Goal: Task Accomplishment & Management: Complete application form

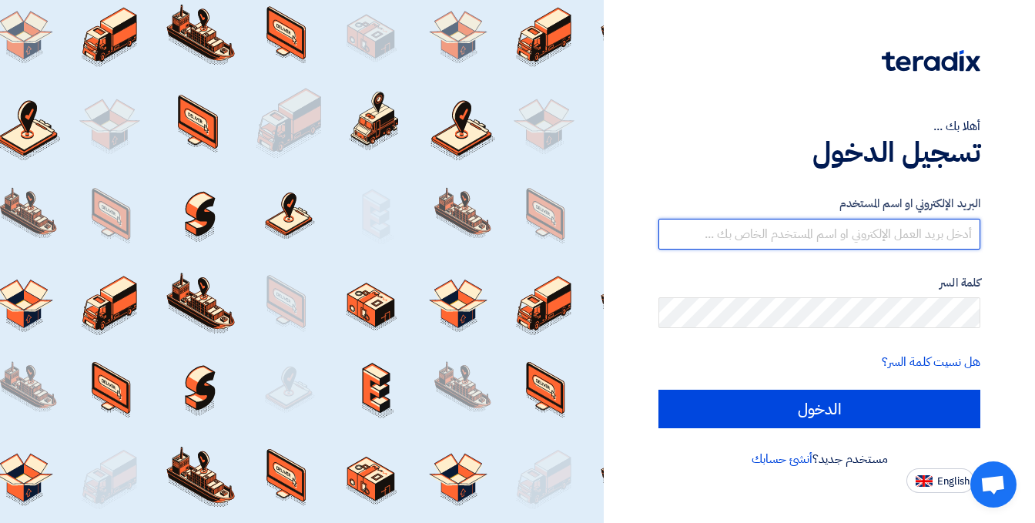
type input "[EMAIL_ADDRESS][DOMAIN_NAME]"
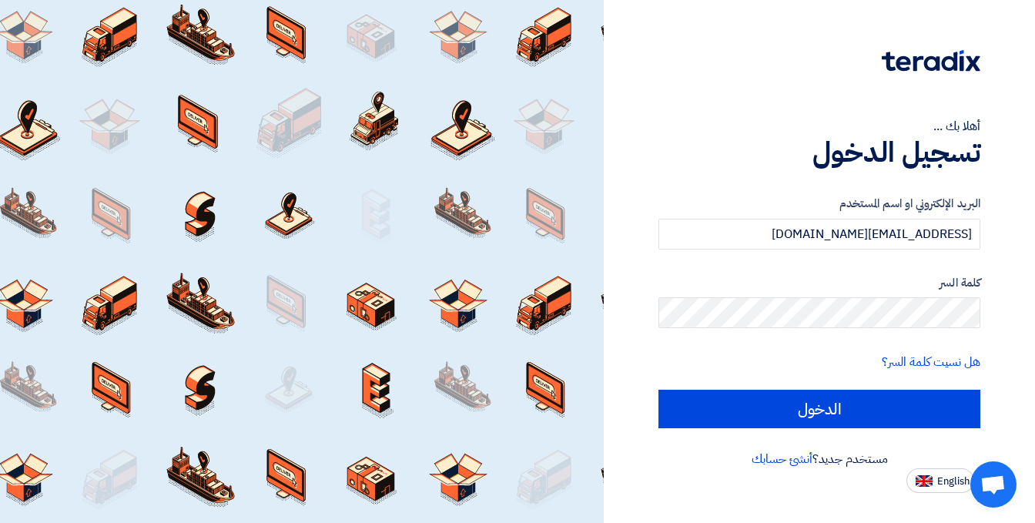
click at [665, 341] on form "البريد الإلكتروني او اسم المستخدم [EMAIL_ADDRESS][DOMAIN_NAME] كلمة السر هل نسي…" at bounding box center [819, 311] width 322 height 233
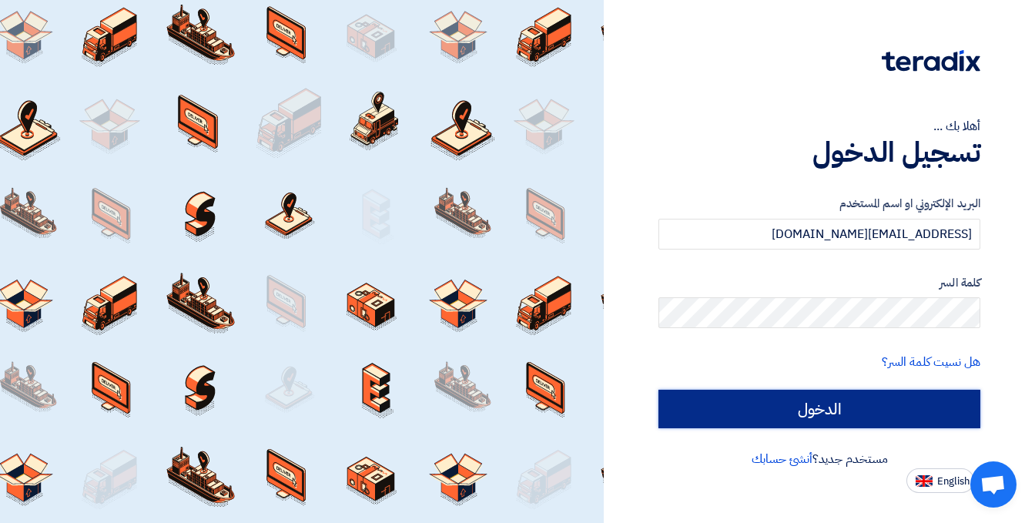
click at [732, 421] on input "الدخول" at bounding box center [819, 409] width 322 height 39
click at [804, 414] on input "الدخول" at bounding box center [819, 409] width 322 height 39
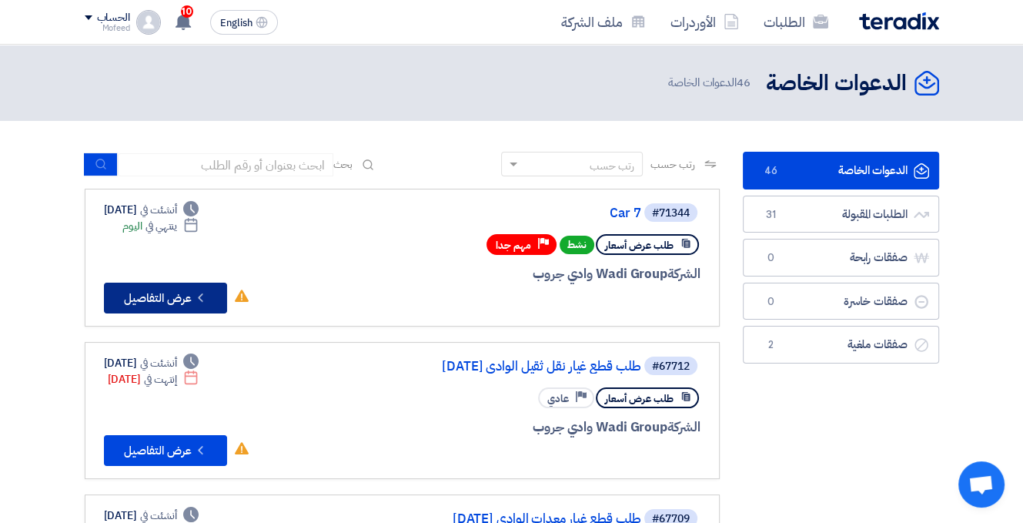
click at [201, 300] on icon "Check details" at bounding box center [200, 297] width 15 height 15
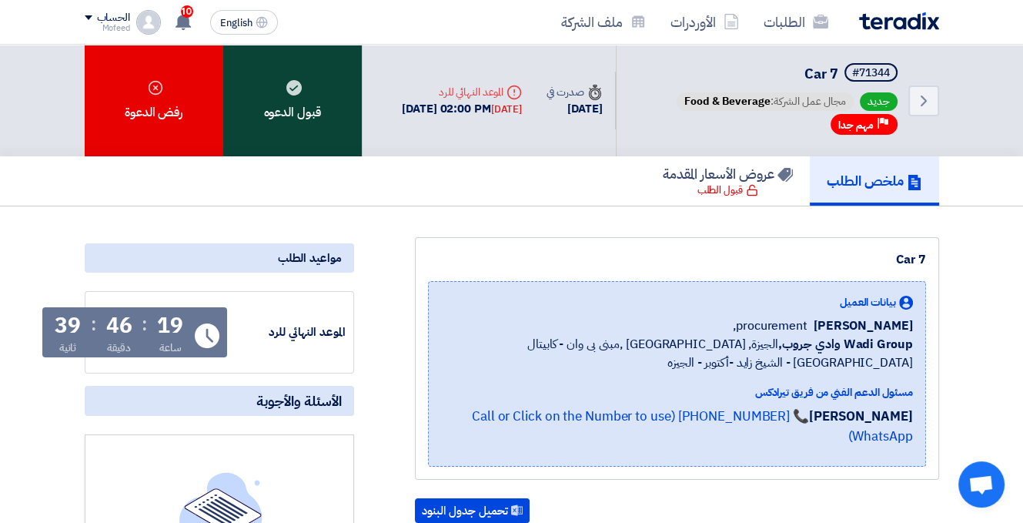
click at [314, 110] on div "قبول الدعوه" at bounding box center [292, 101] width 139 height 112
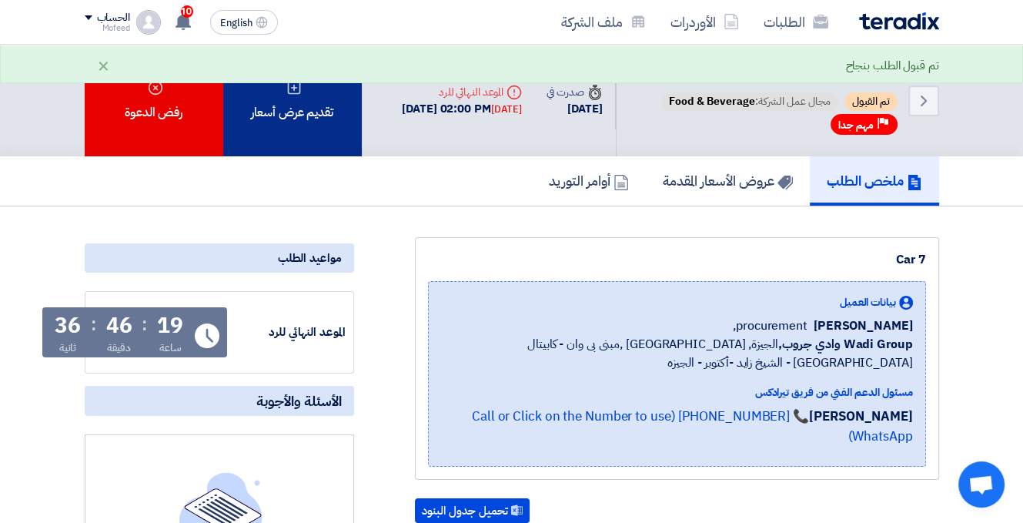
click at [265, 104] on div "تقديم عرض أسعار" at bounding box center [292, 101] width 139 height 112
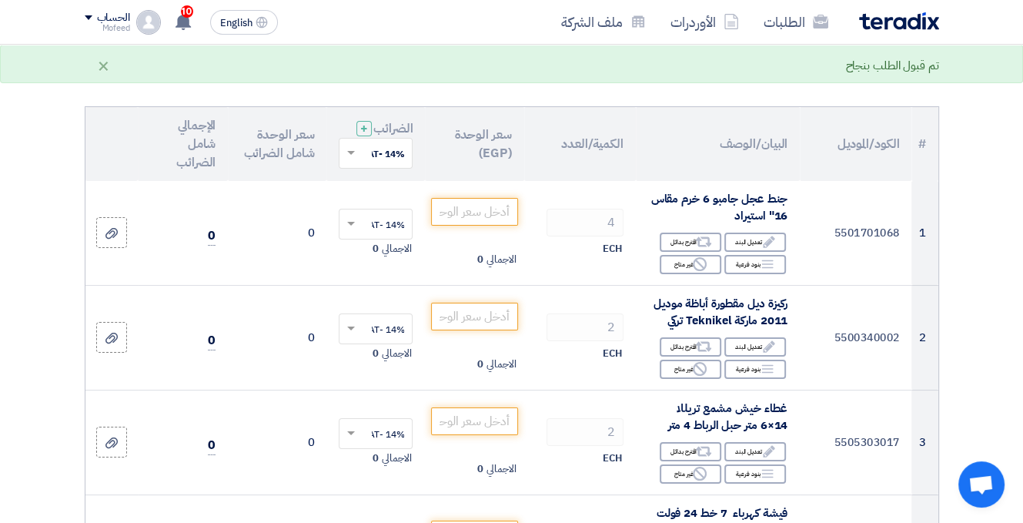
scroll to position [154, 0]
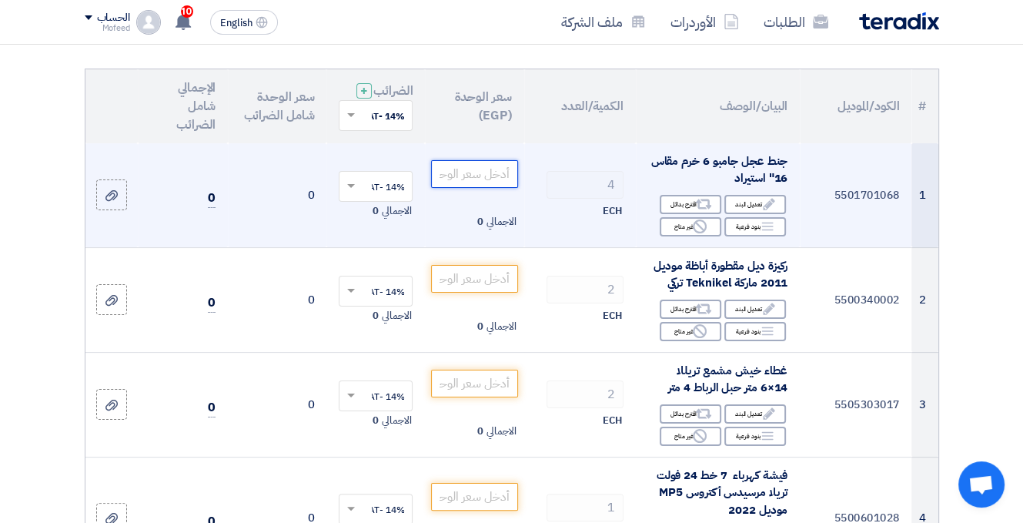
click at [486, 184] on input "number" at bounding box center [474, 174] width 86 height 28
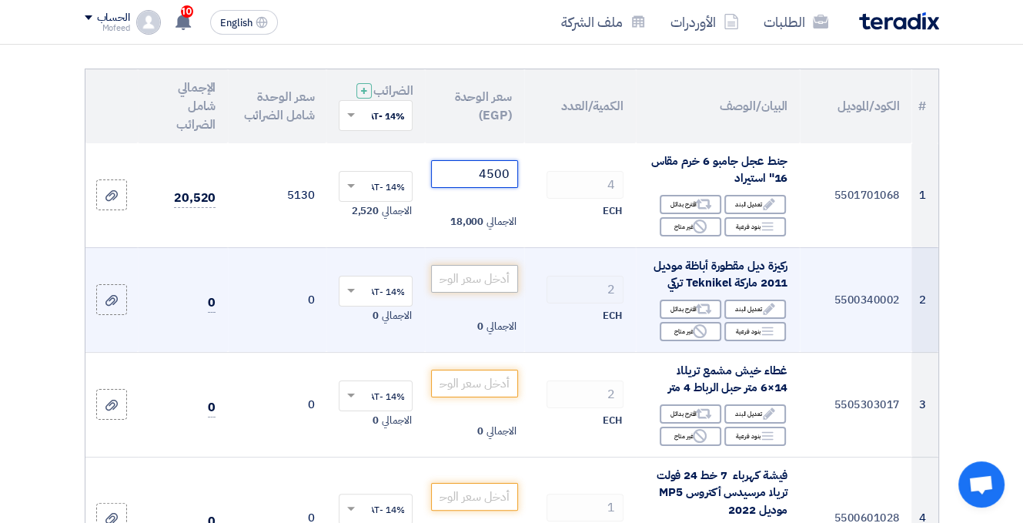
type input "4500"
click at [455, 287] on input "number" at bounding box center [474, 279] width 86 height 28
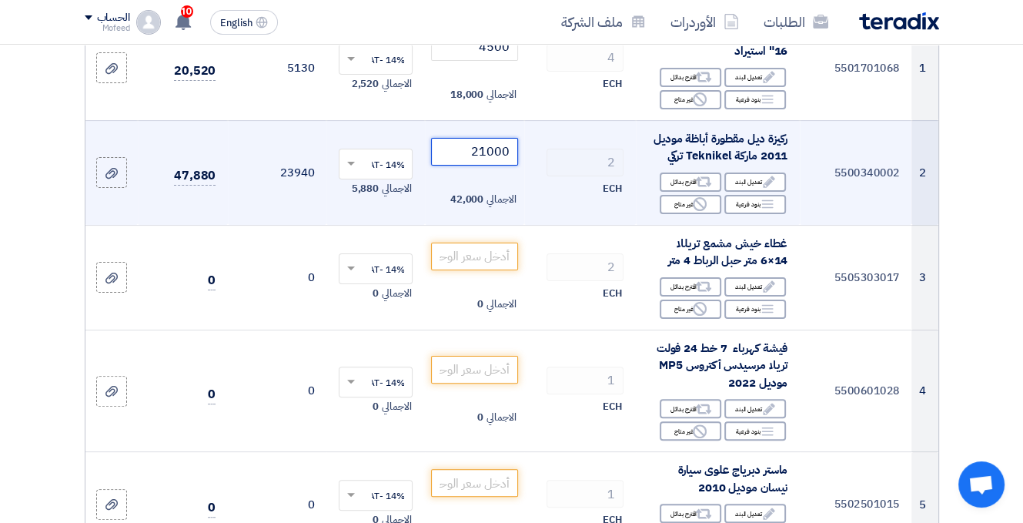
scroll to position [308, 0]
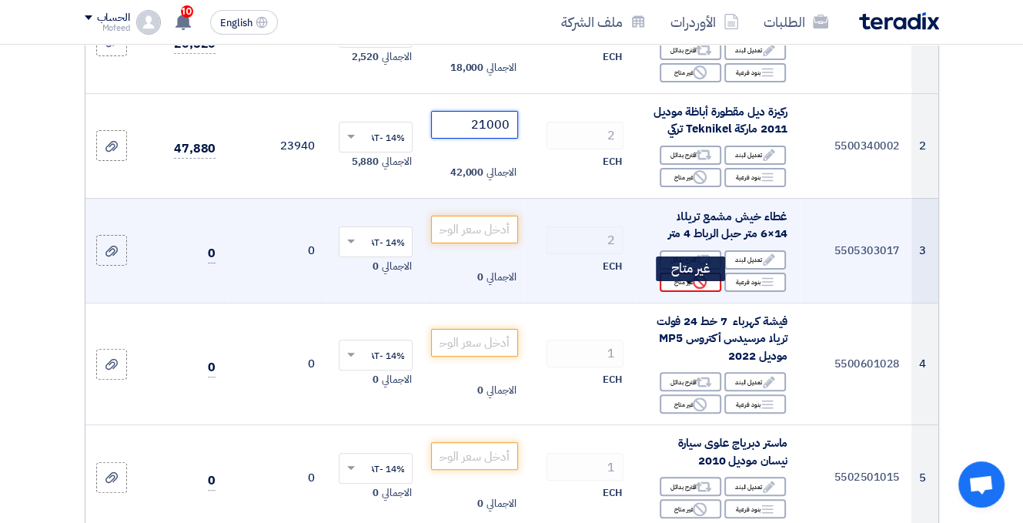
type input "21000"
click at [695, 289] on use at bounding box center [700, 282] width 14 height 14
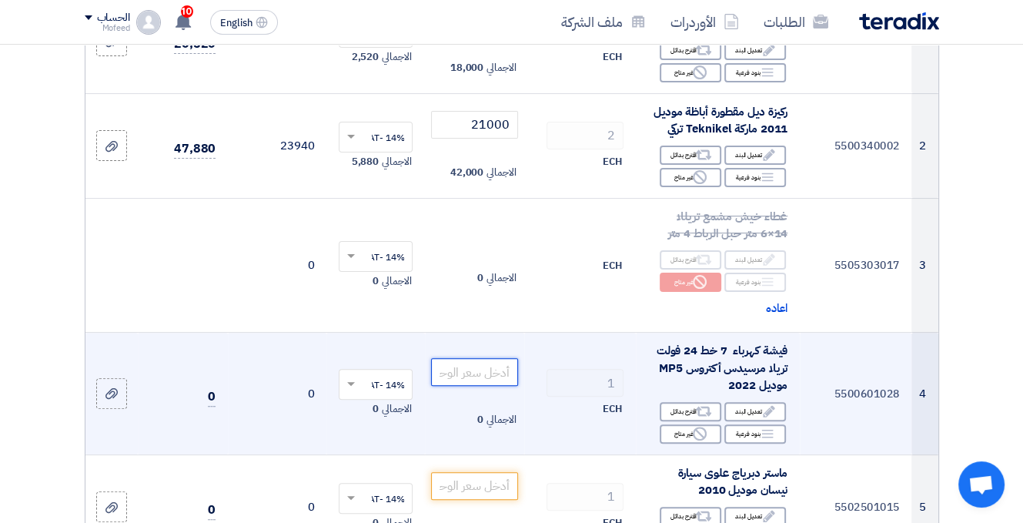
click at [484, 386] on input "number" at bounding box center [474, 372] width 86 height 28
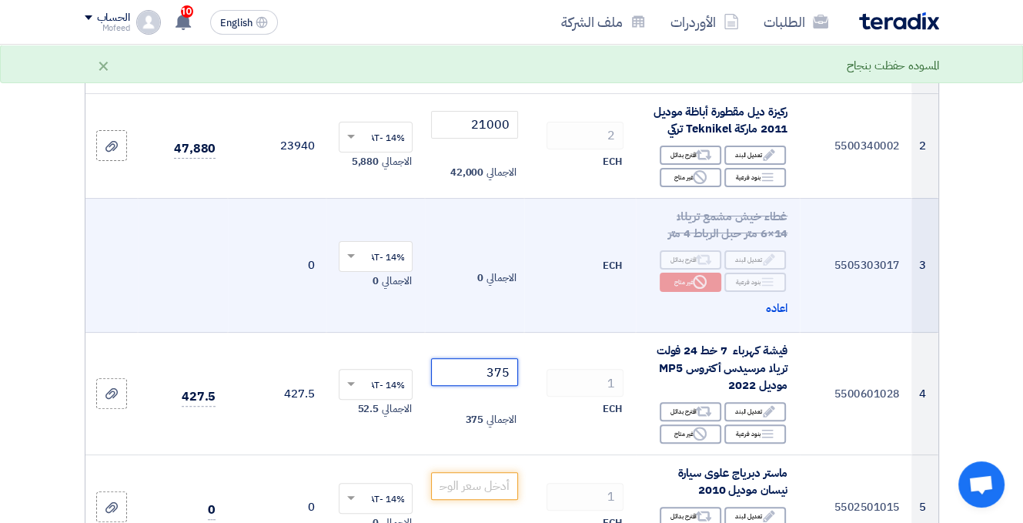
scroll to position [539, 0]
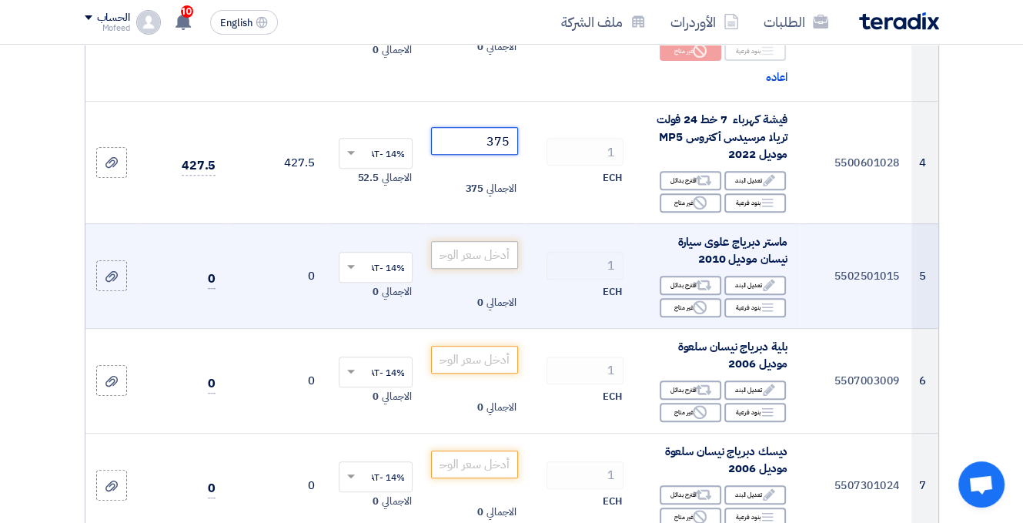
type input "375"
click at [456, 265] on input "number" at bounding box center [474, 255] width 86 height 28
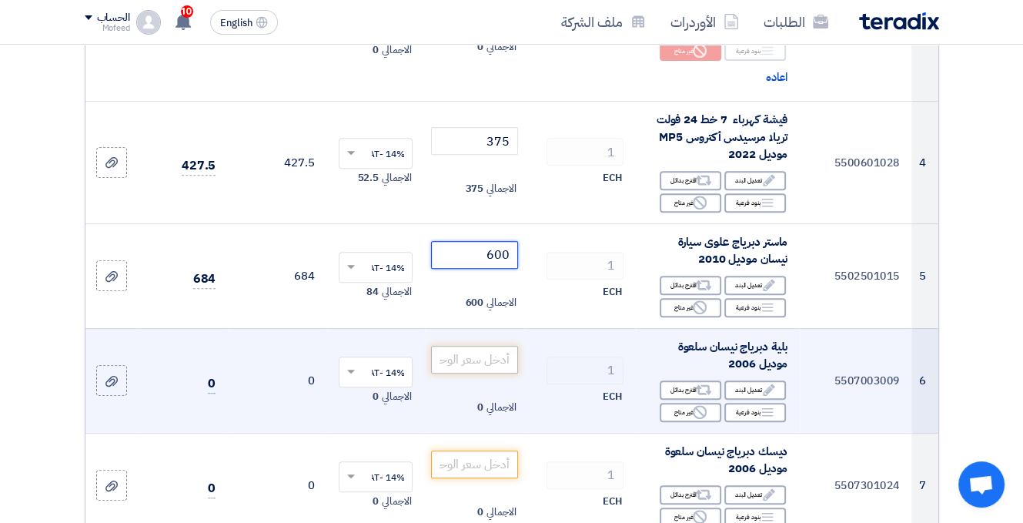
type input "600"
click at [474, 360] on input "number" at bounding box center [474, 360] width 86 height 28
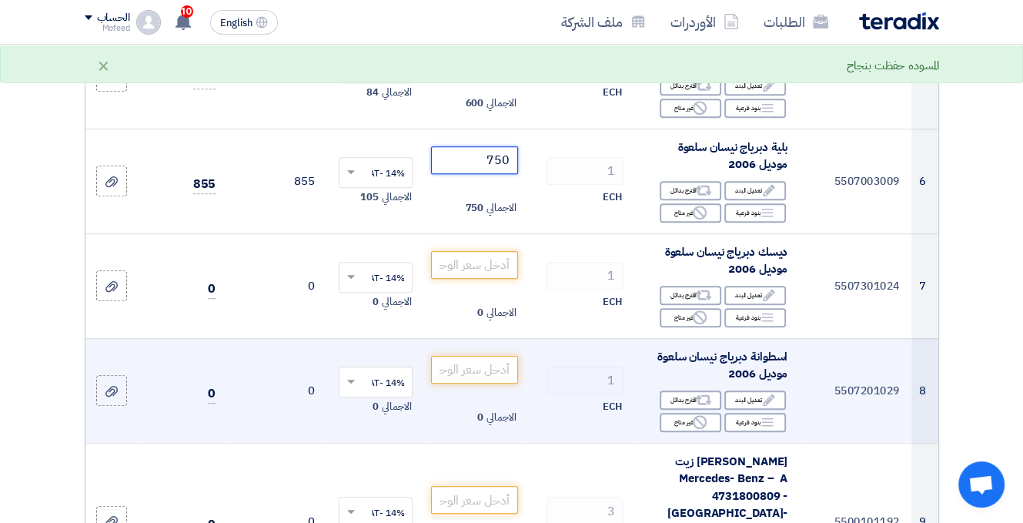
scroll to position [693, 0]
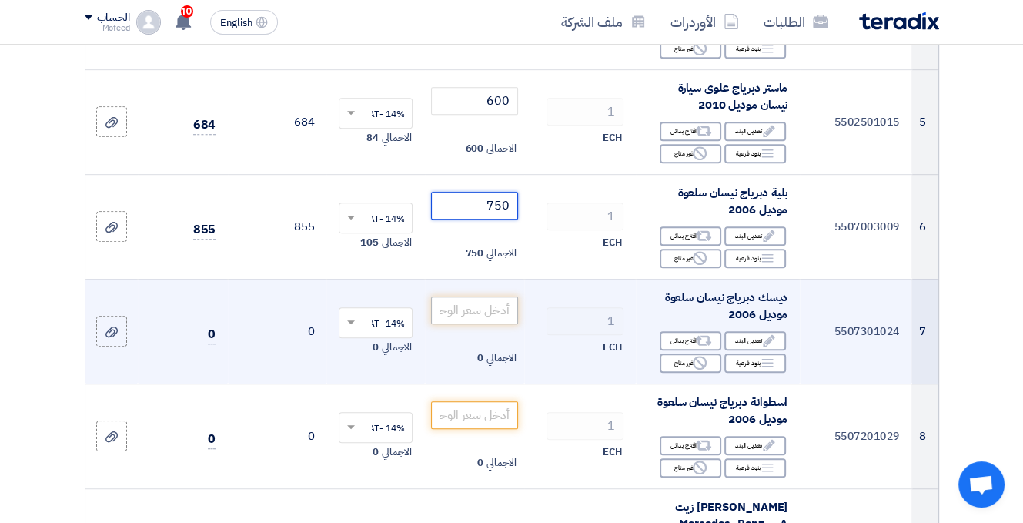
type input "750"
click at [478, 324] on input "number" at bounding box center [474, 310] width 86 height 28
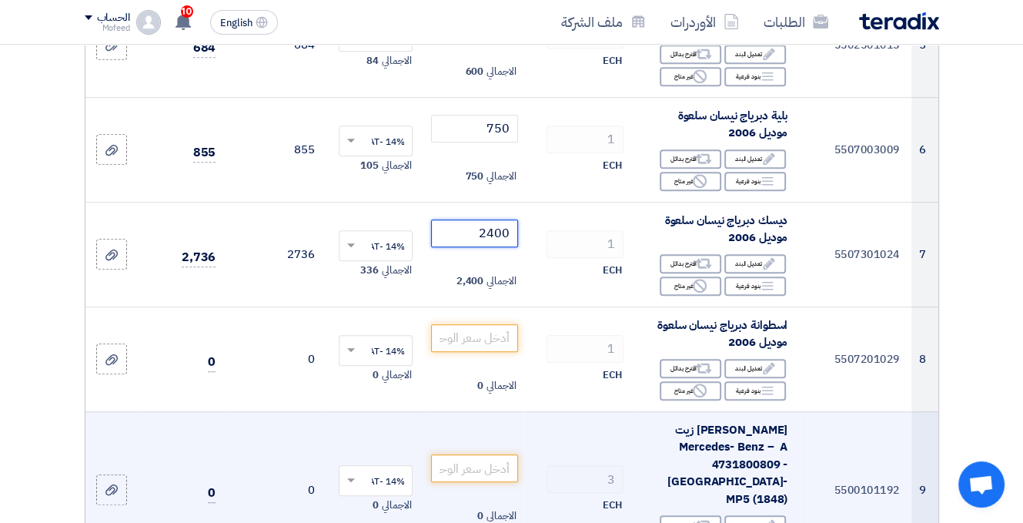
scroll to position [924, 0]
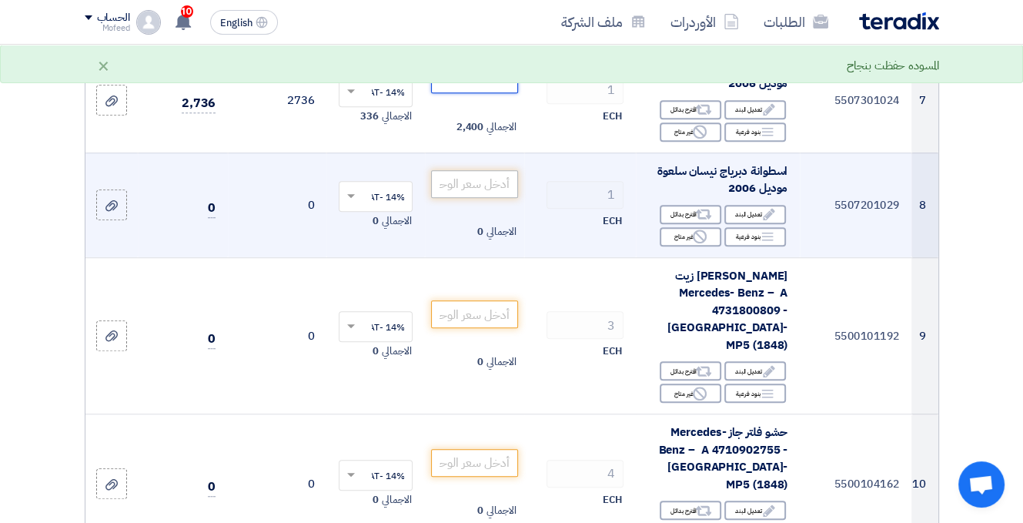
type input "2400"
click at [480, 187] on input "number" at bounding box center [474, 184] width 86 height 28
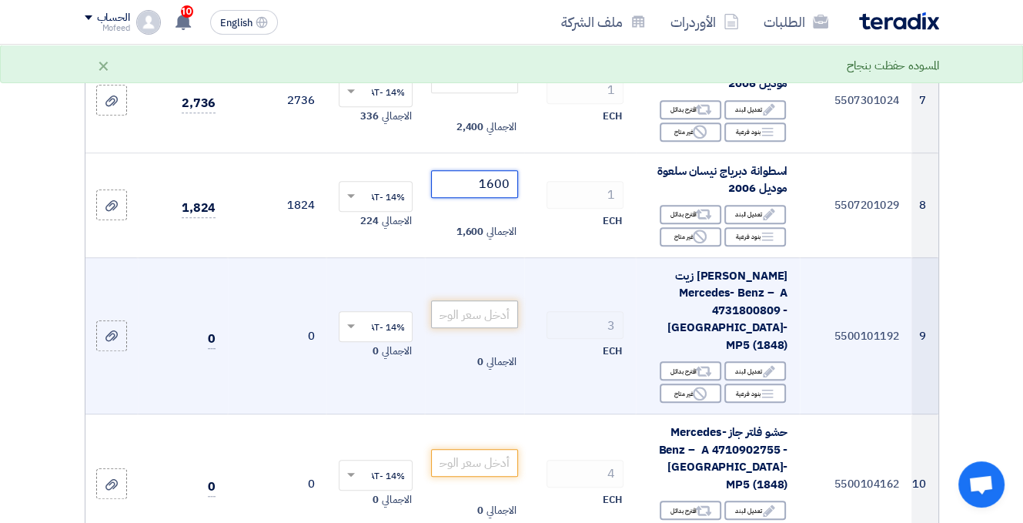
type input "1600"
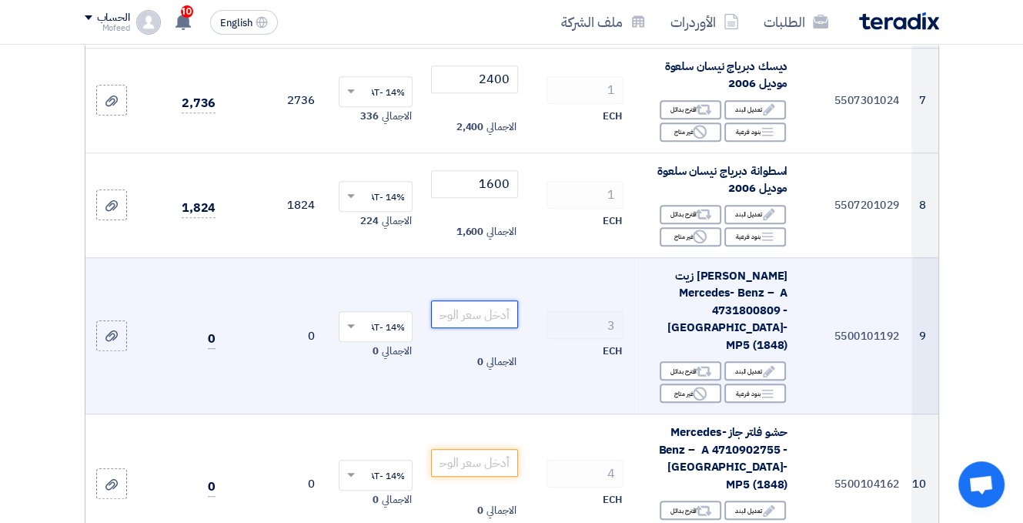
click at [490, 303] on input "number" at bounding box center [474, 314] width 86 height 28
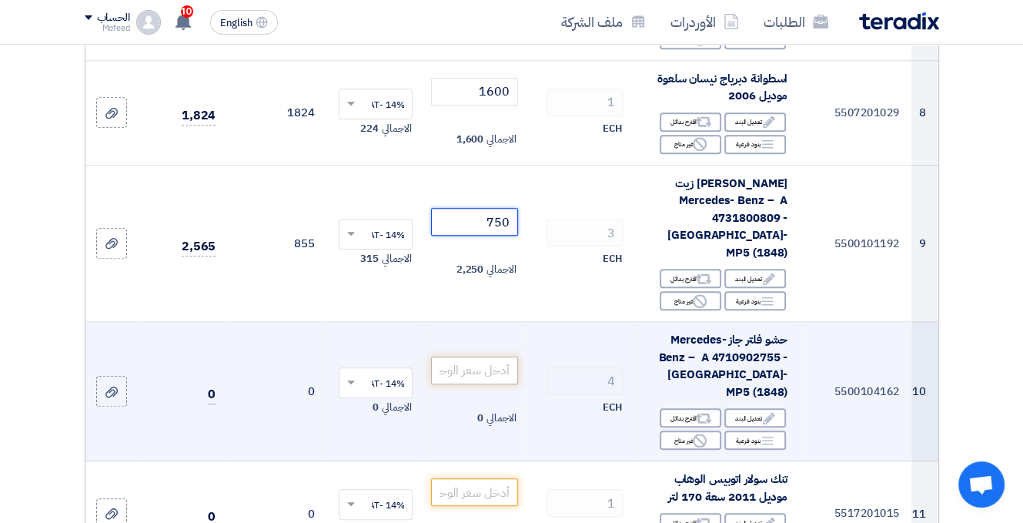
scroll to position [1078, 0]
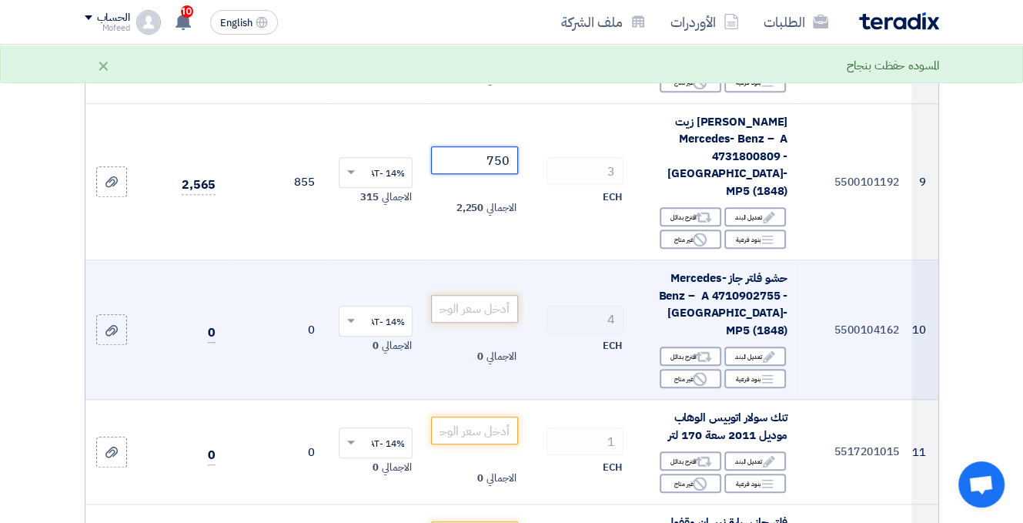
type input "750"
click at [481, 295] on input "number" at bounding box center [474, 309] width 86 height 28
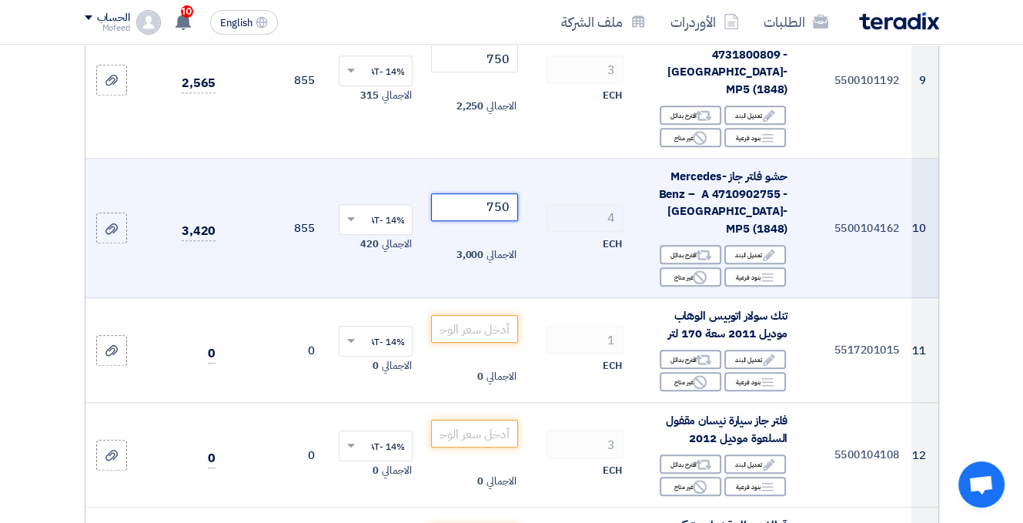
scroll to position [1232, 0]
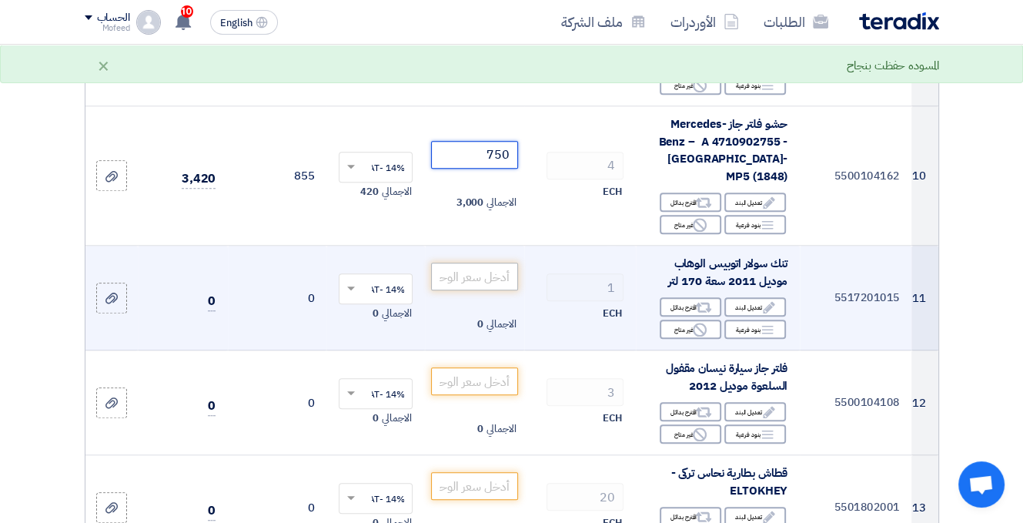
type input "750"
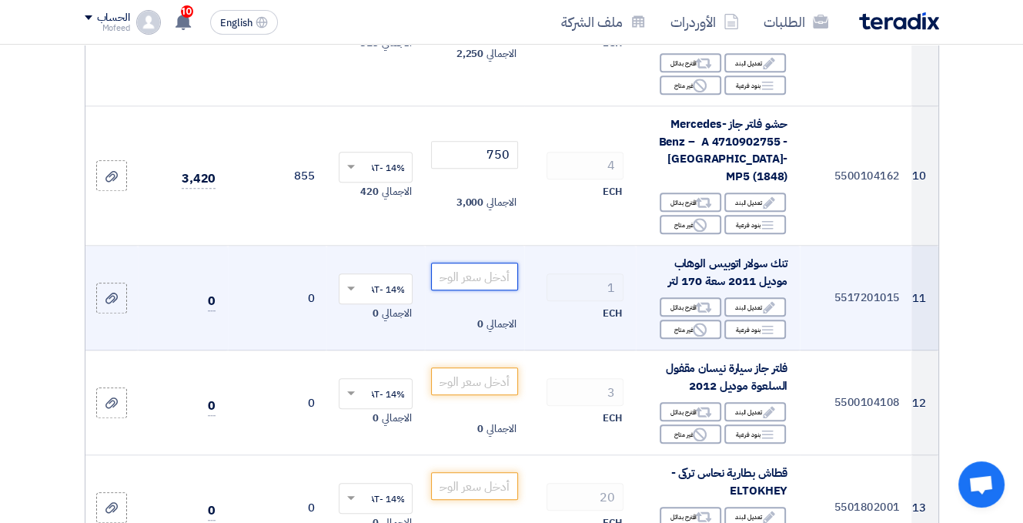
click at [477, 263] on input "number" at bounding box center [474, 277] width 86 height 28
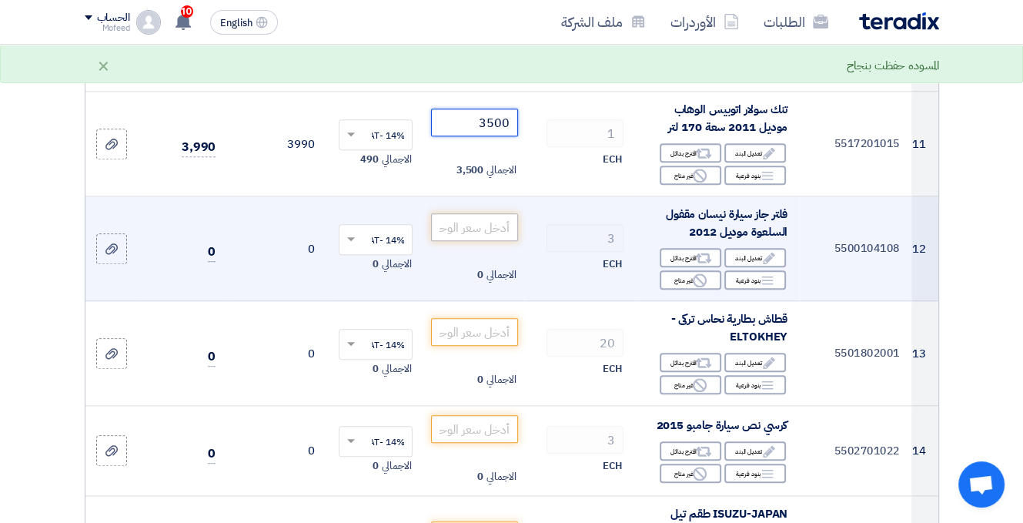
type input "3500"
click at [493, 213] on input "number" at bounding box center [474, 227] width 86 height 28
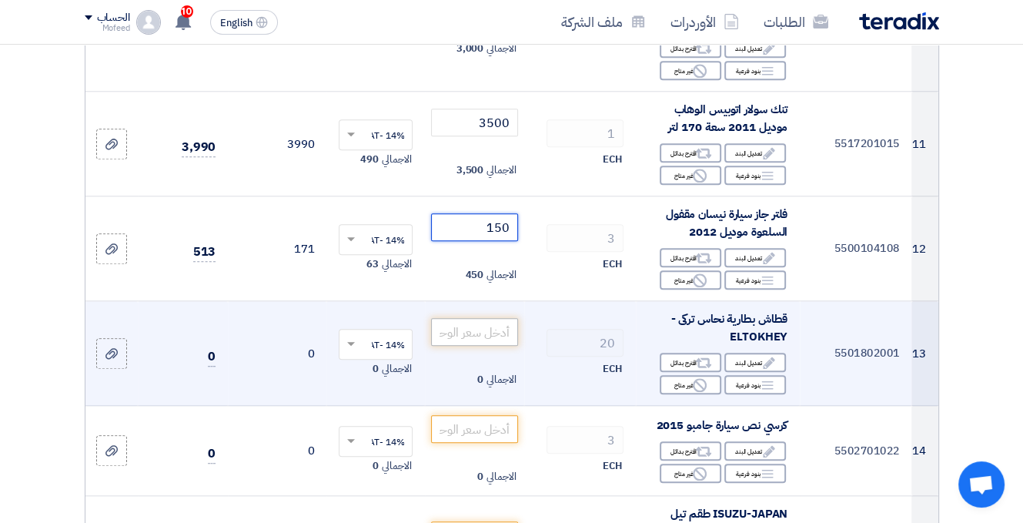
type input "150"
click at [494, 318] on input "number" at bounding box center [474, 332] width 86 height 28
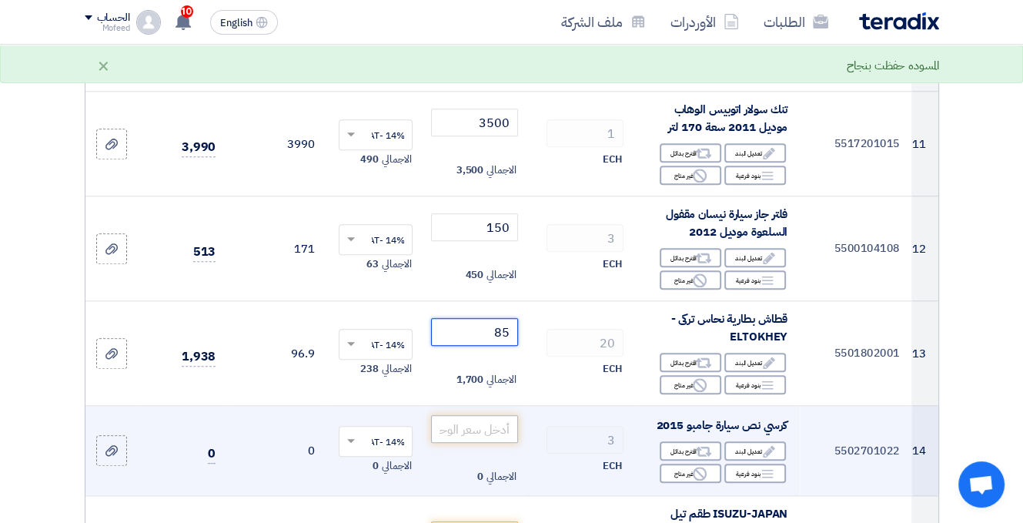
type input "85"
click at [487, 415] on input "number" at bounding box center [474, 429] width 86 height 28
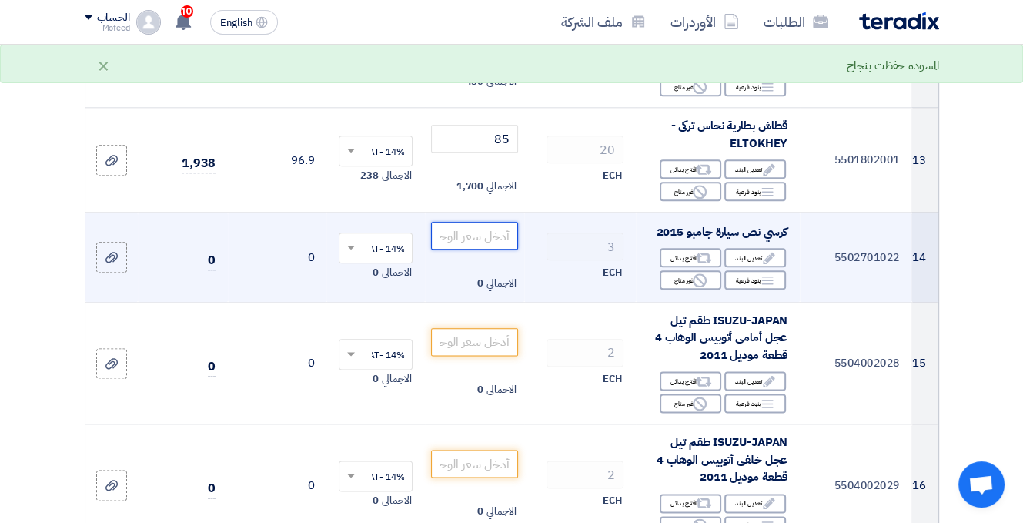
scroll to position [1617, 0]
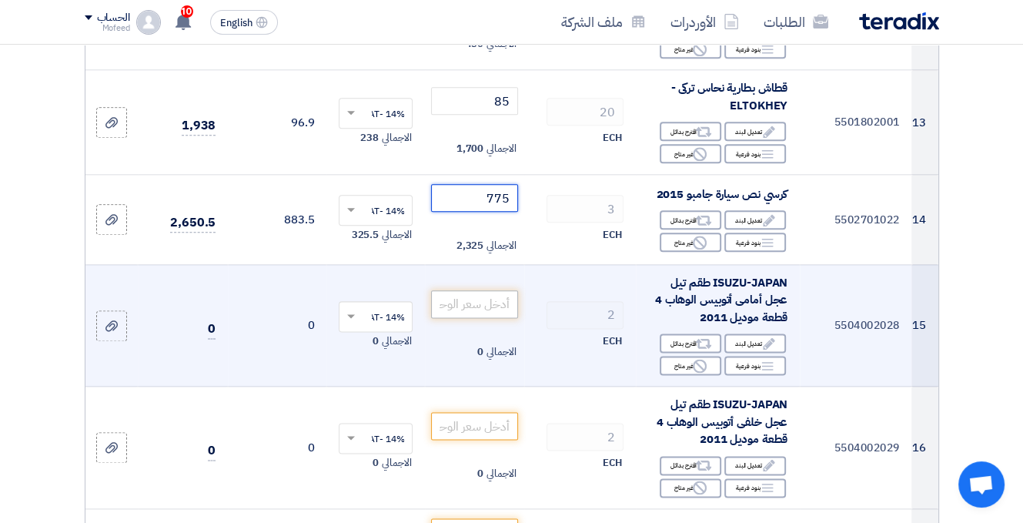
type input "775"
click at [496, 290] on input "number" at bounding box center [474, 304] width 86 height 28
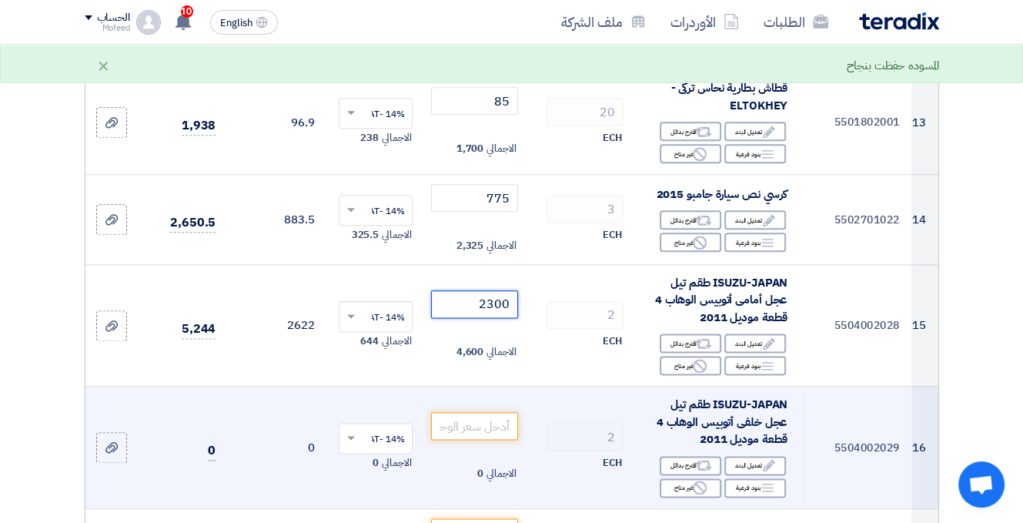
type input "2300"
click at [469, 398] on td "الاجمالي 0" at bounding box center [474, 448] width 99 height 122
click at [473, 412] on input "number" at bounding box center [474, 426] width 86 height 28
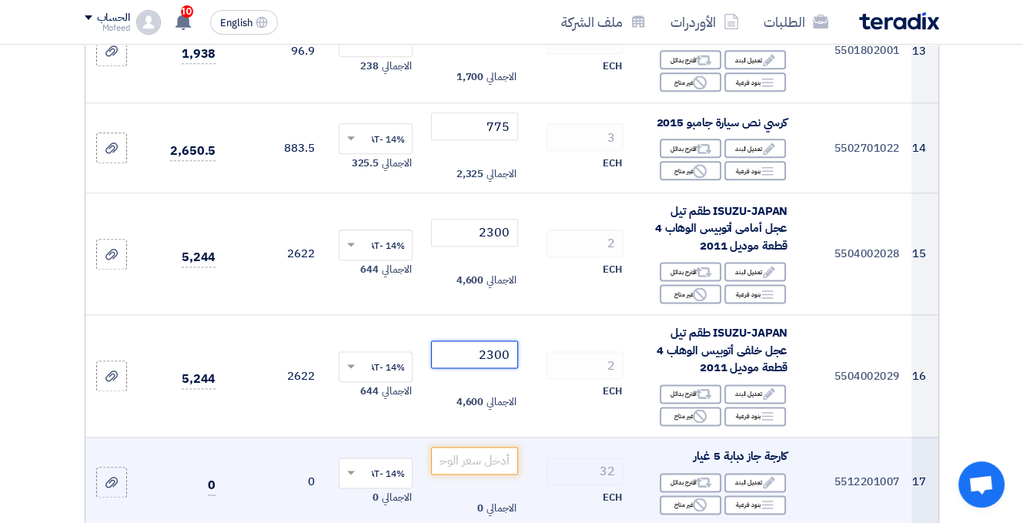
scroll to position [1848, 0]
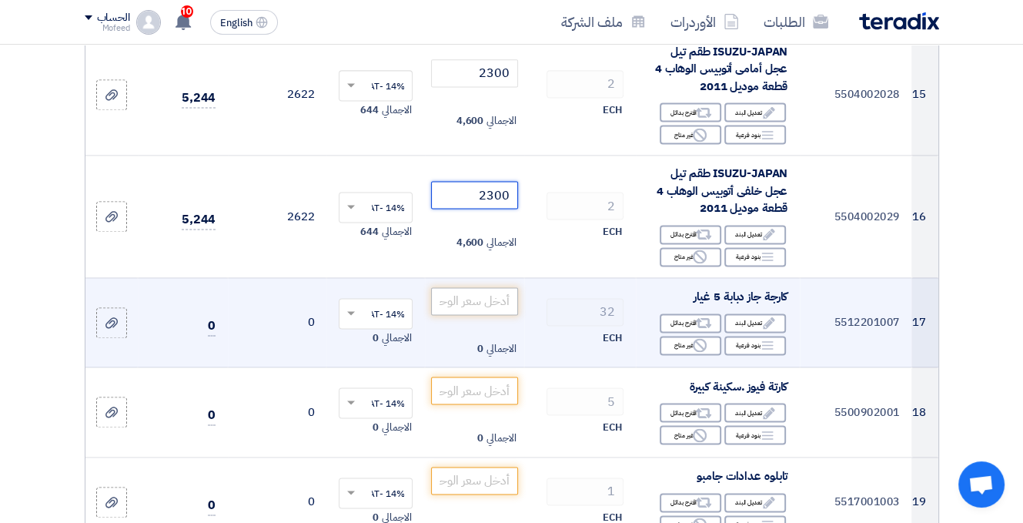
type input "2300"
click at [481, 287] on input "number" at bounding box center [474, 301] width 86 height 28
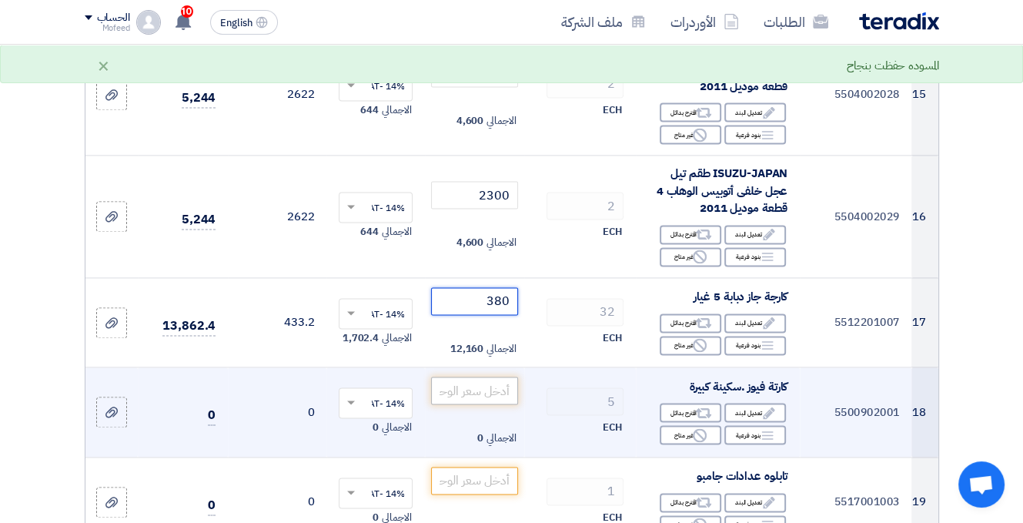
type input "380"
click at [470, 377] on input "number" at bounding box center [474, 391] width 86 height 28
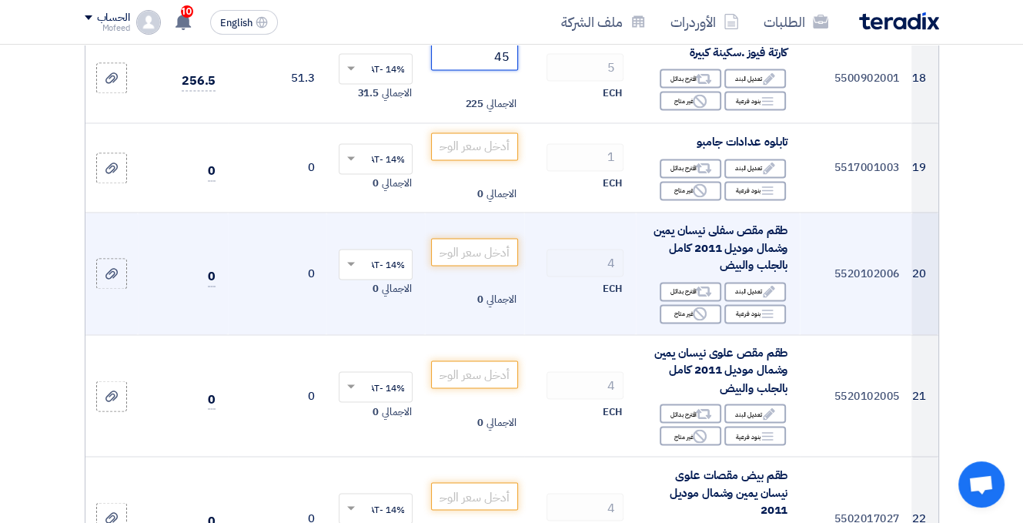
scroll to position [2156, 0]
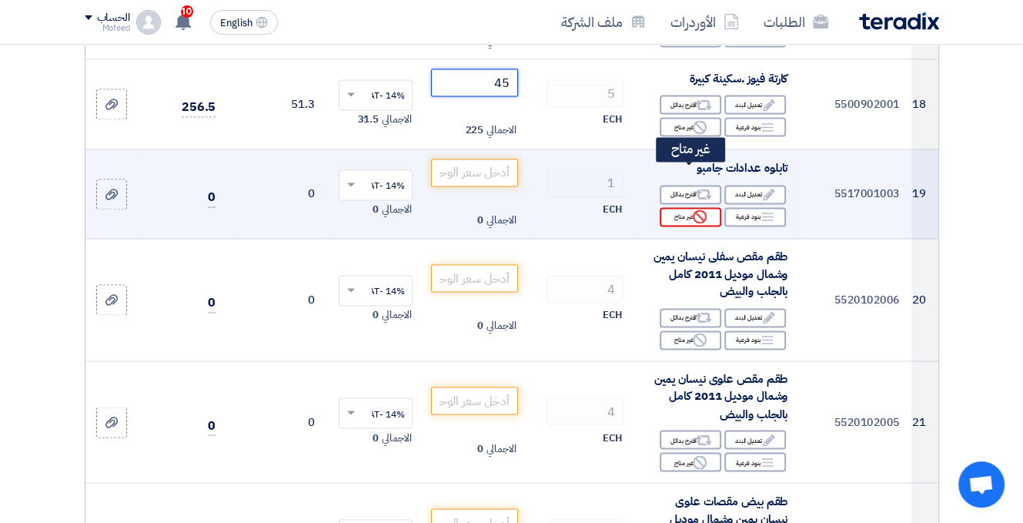
type input "45"
click at [678, 207] on div "Reject غير متاح" at bounding box center [691, 216] width 62 height 19
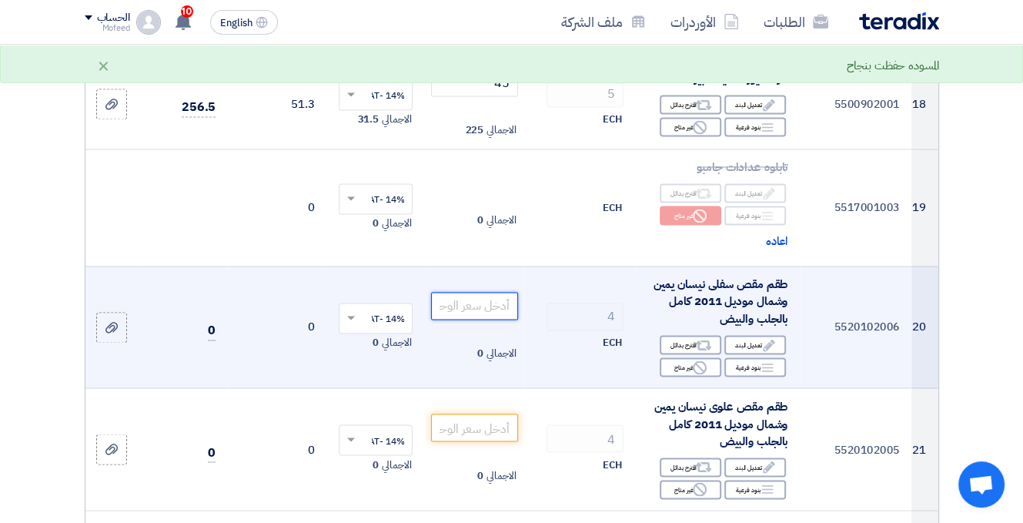
click at [486, 292] on input "number" at bounding box center [474, 306] width 86 height 28
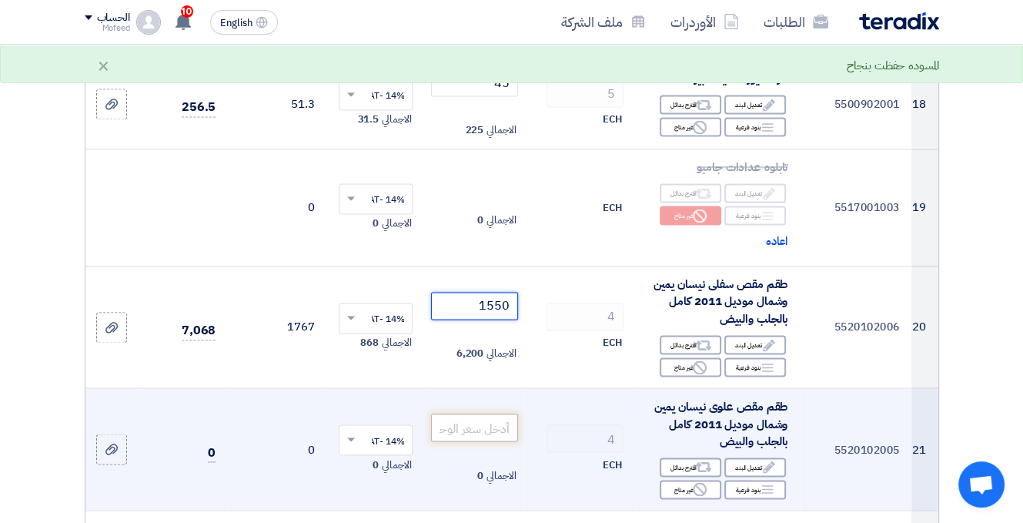
type input "1550"
click at [459, 414] on input "number" at bounding box center [474, 428] width 86 height 28
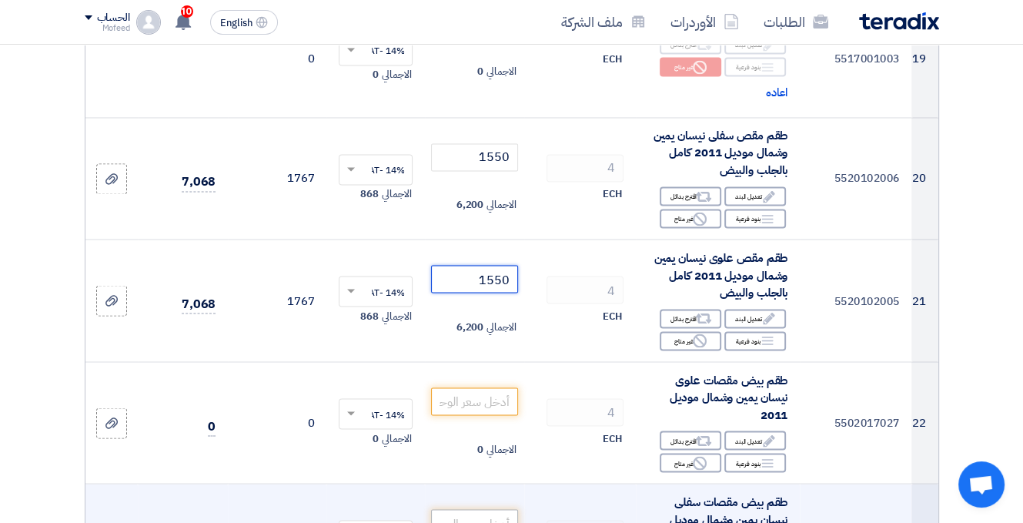
scroll to position [2387, 0]
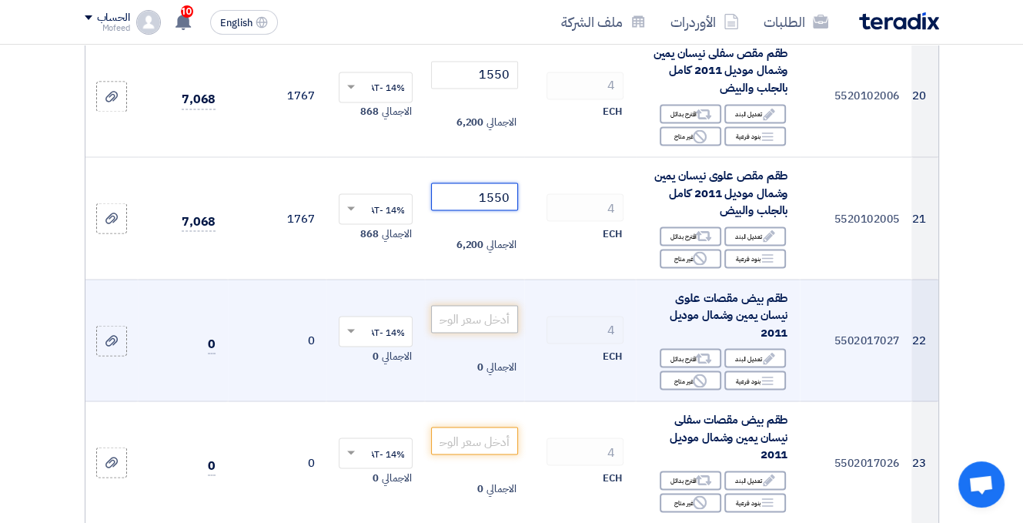
type input "1550"
click at [496, 305] on input "number" at bounding box center [474, 319] width 86 height 28
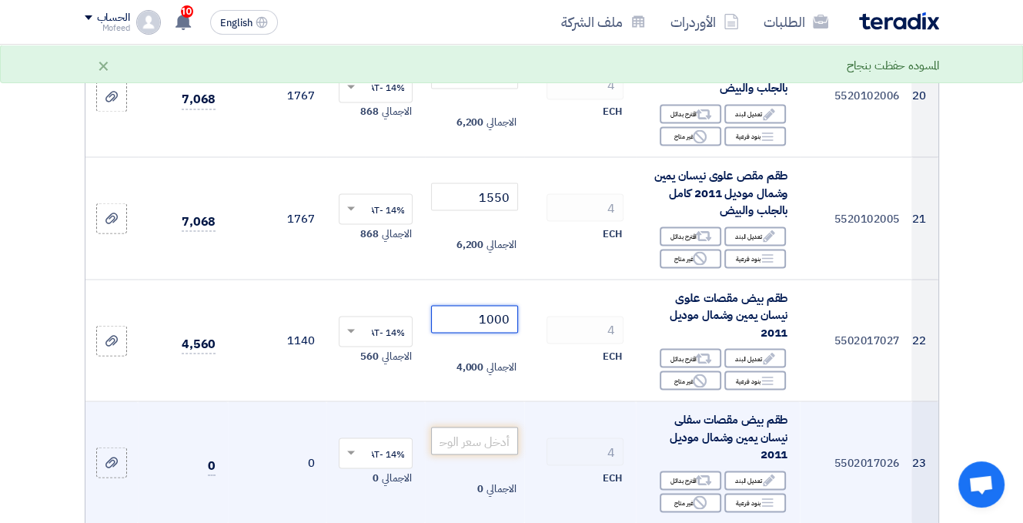
type input "1000"
click at [484, 427] on input "number" at bounding box center [474, 441] width 86 height 28
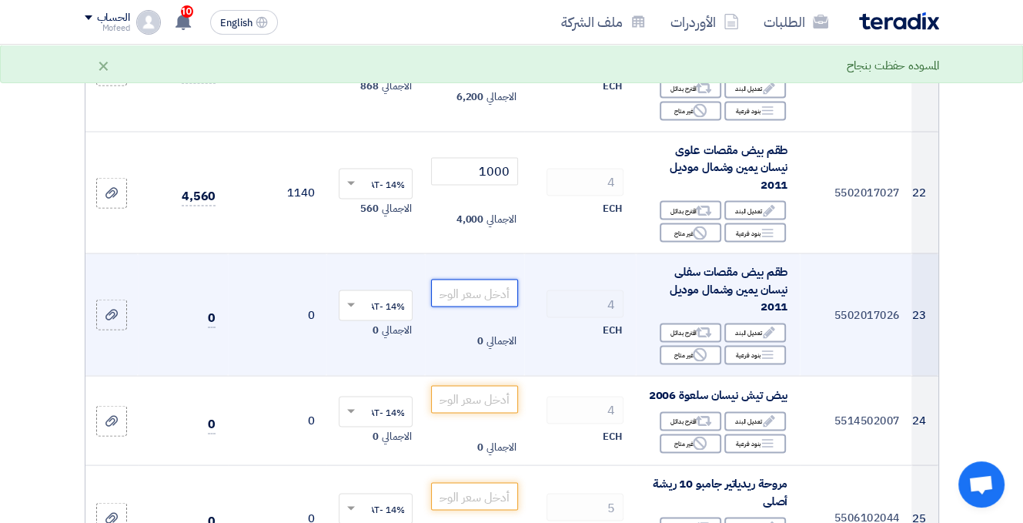
scroll to position [2541, 0]
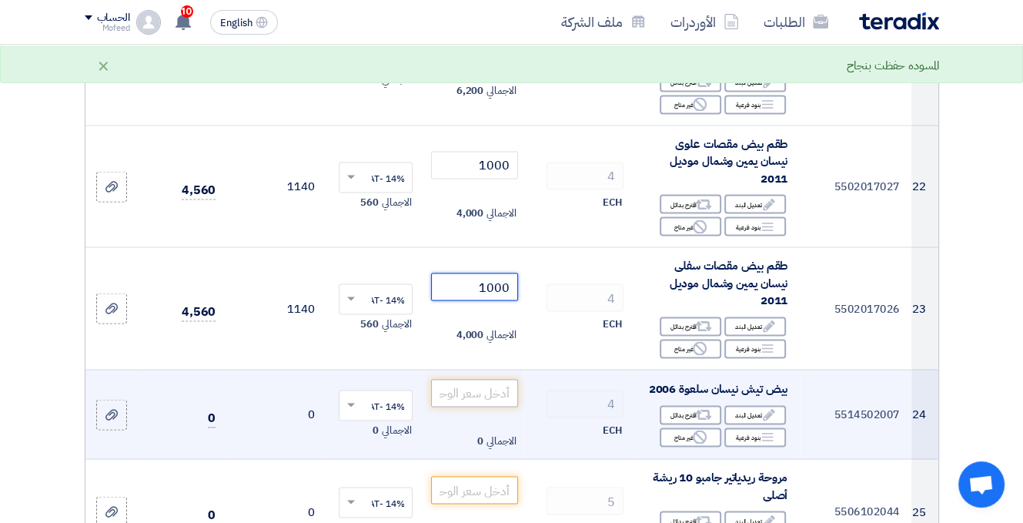
type input "1000"
click at [490, 379] on input "number" at bounding box center [474, 393] width 86 height 28
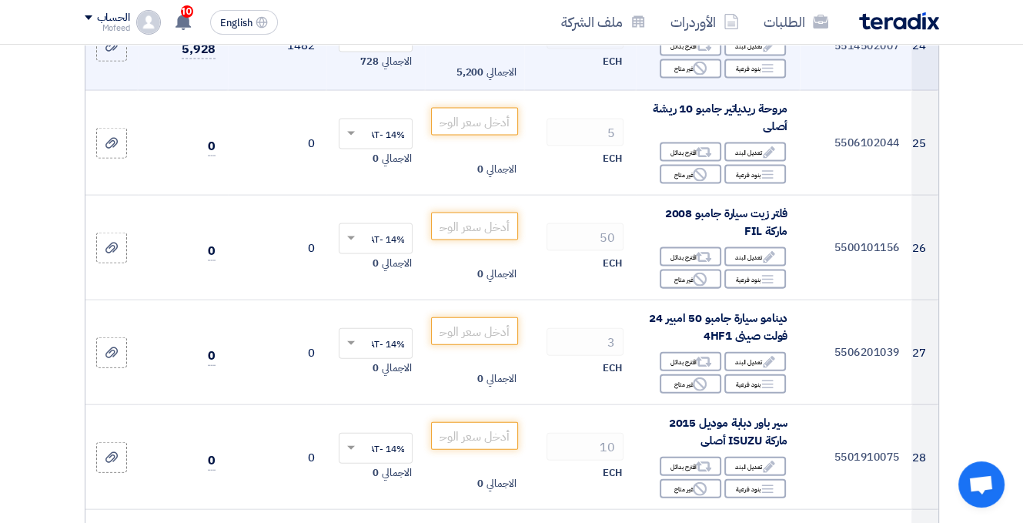
scroll to position [2926, 0]
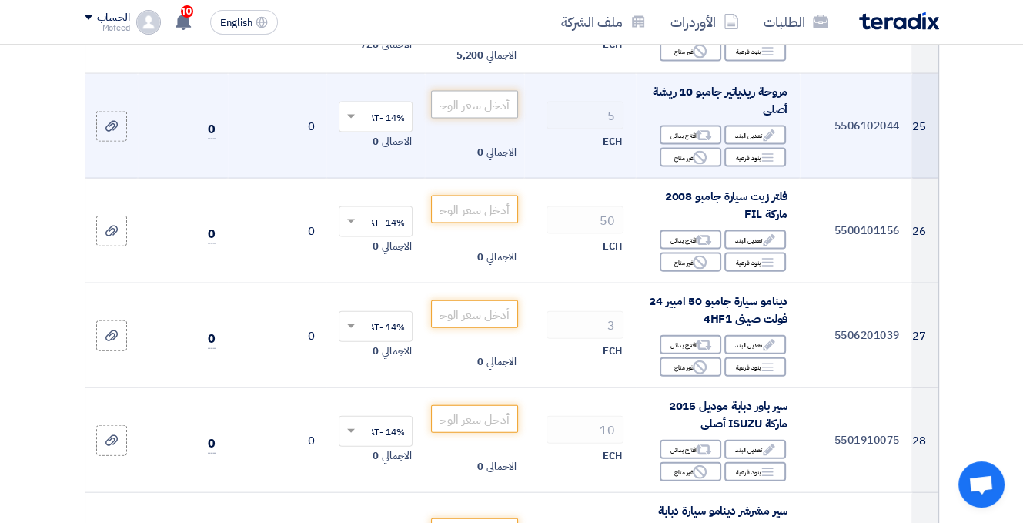
type input "1300"
click at [462, 91] on input "number" at bounding box center [474, 105] width 86 height 28
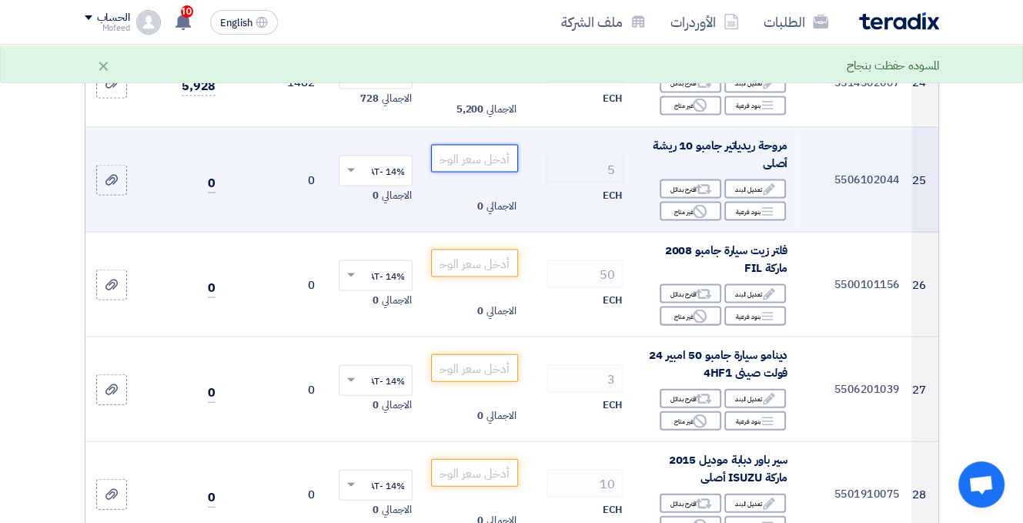
scroll to position [2849, 0]
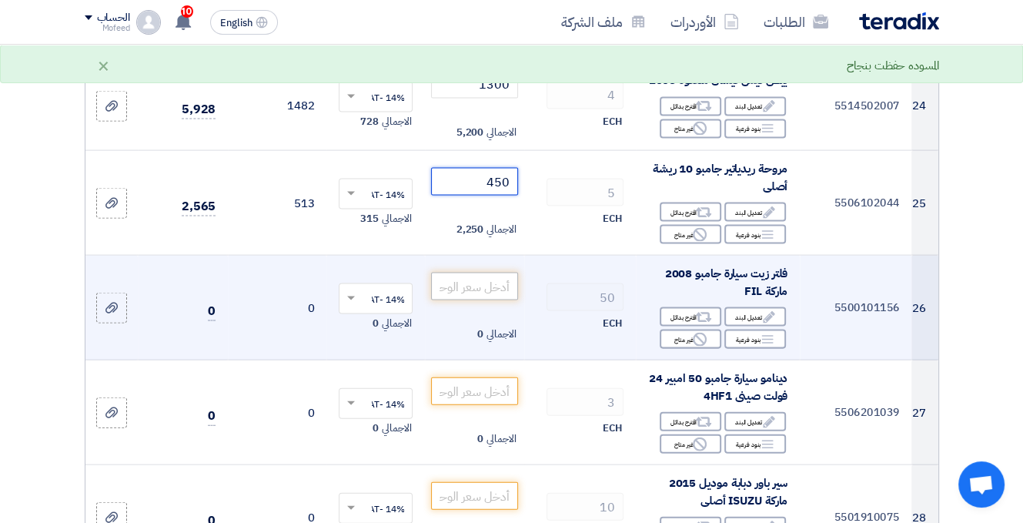
type input "450"
click at [511, 273] on input "number" at bounding box center [474, 287] width 86 height 28
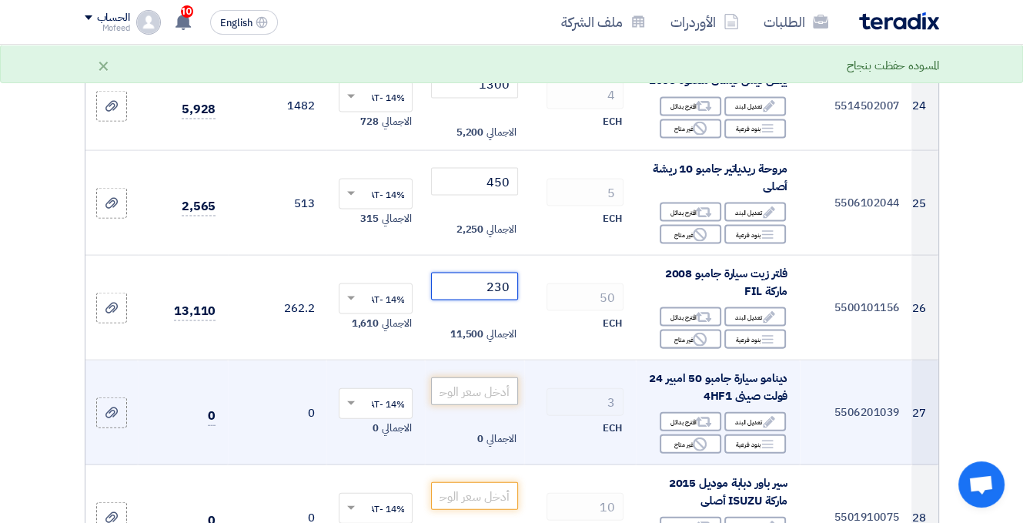
type input "230"
click at [481, 377] on input "number" at bounding box center [474, 391] width 86 height 28
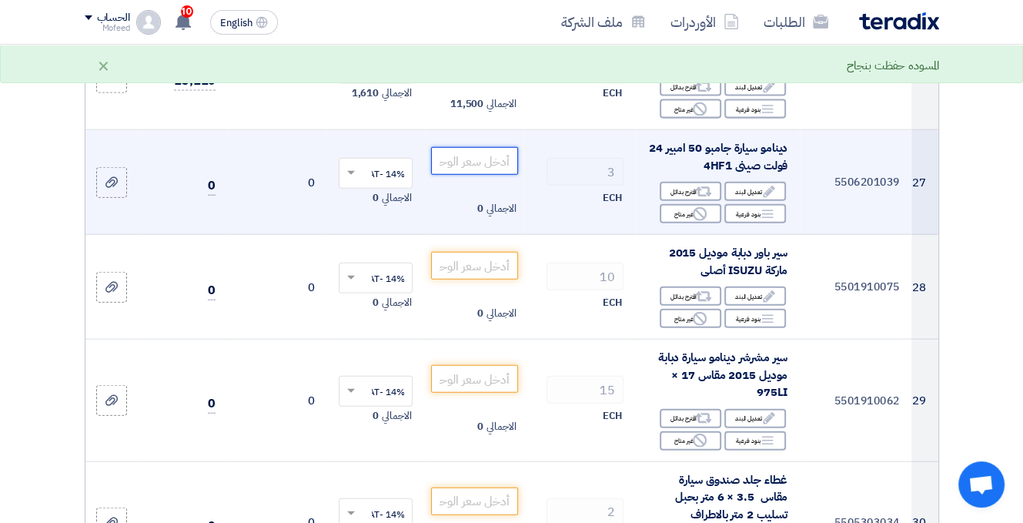
scroll to position [3080, 0]
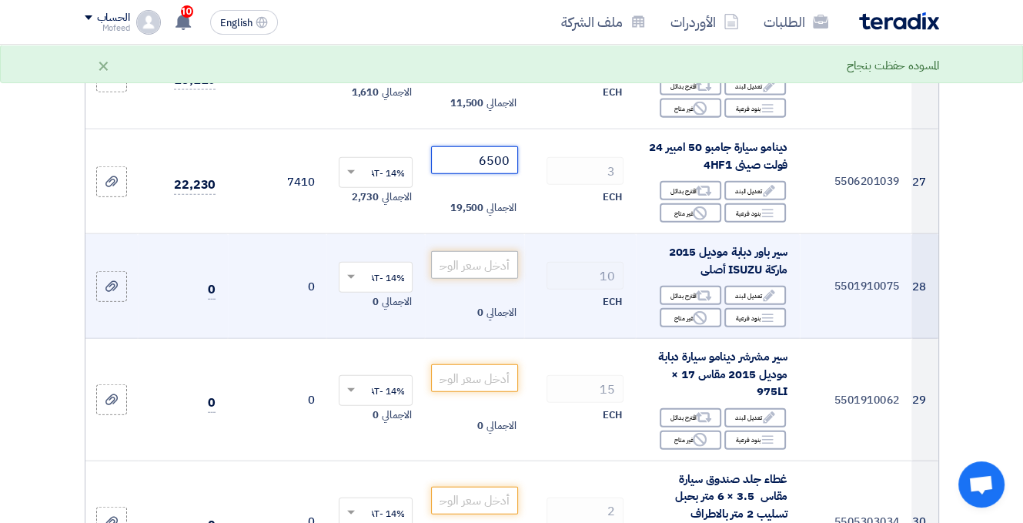
type input "6500"
click at [496, 251] on input "number" at bounding box center [474, 265] width 86 height 28
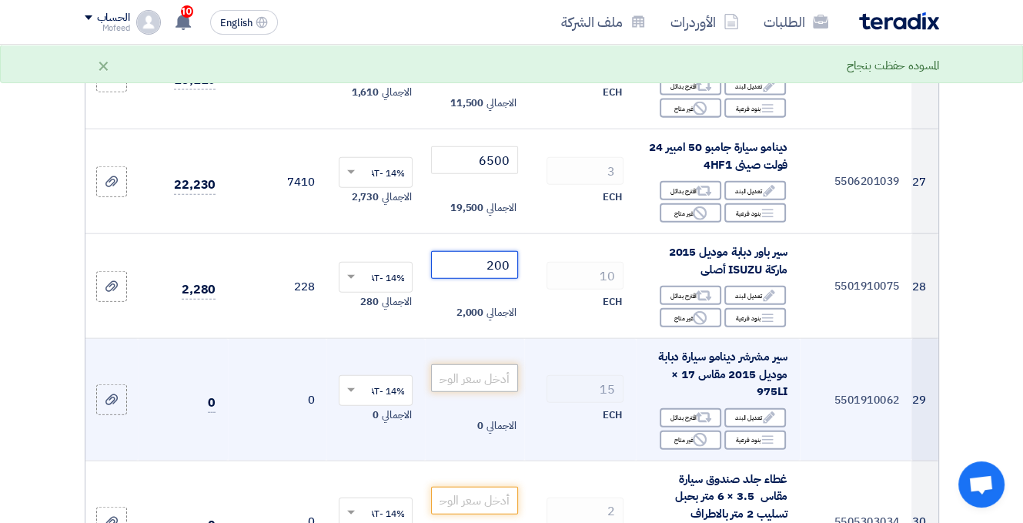
type input "200"
click at [499, 364] on input "number" at bounding box center [474, 378] width 86 height 28
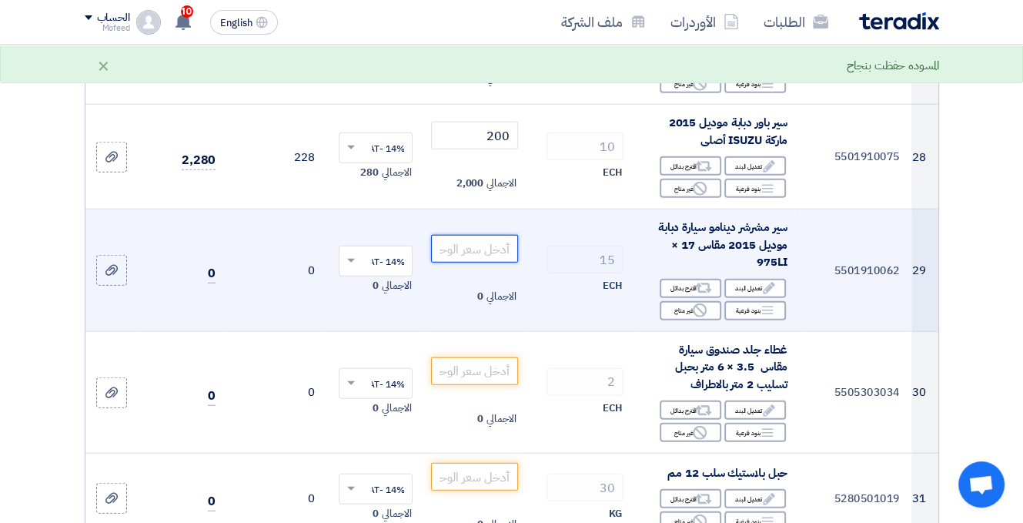
scroll to position [3234, 0]
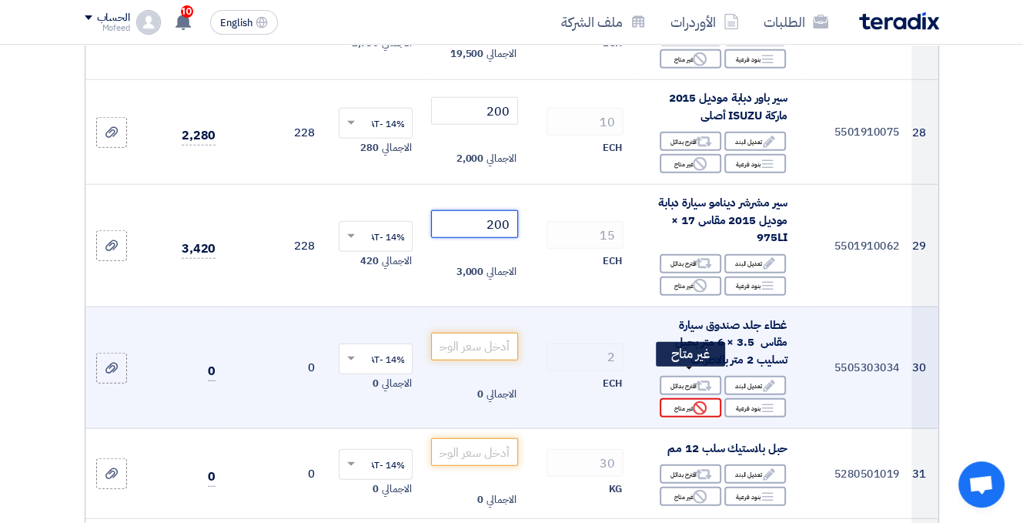
type input "200"
click at [702, 401] on icon "Reject" at bounding box center [700, 408] width 14 height 14
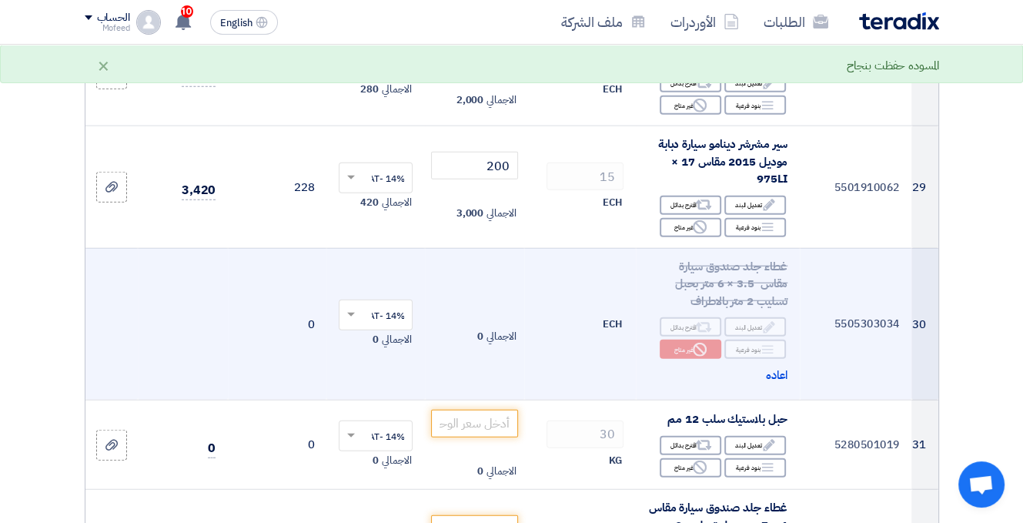
scroll to position [3388, 0]
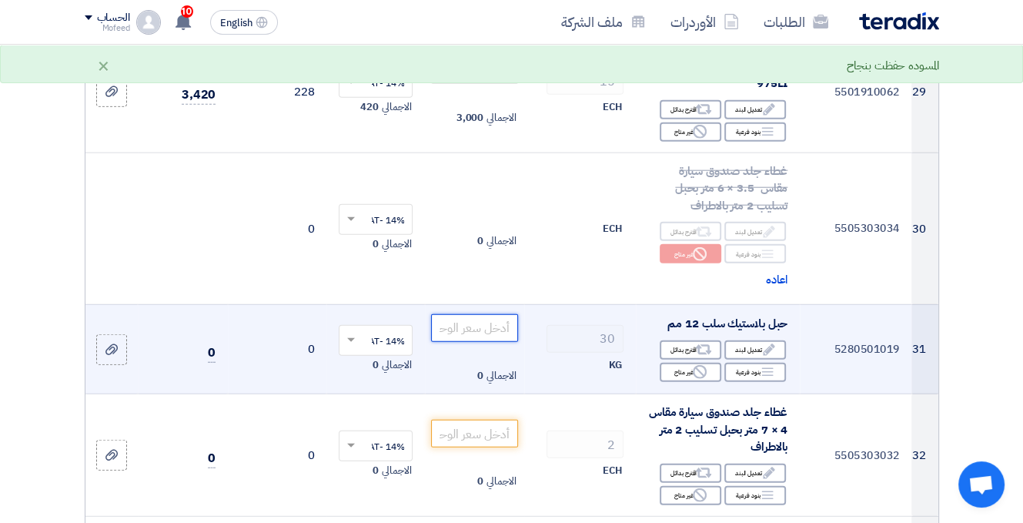
click at [495, 314] on input "number" at bounding box center [474, 328] width 86 height 28
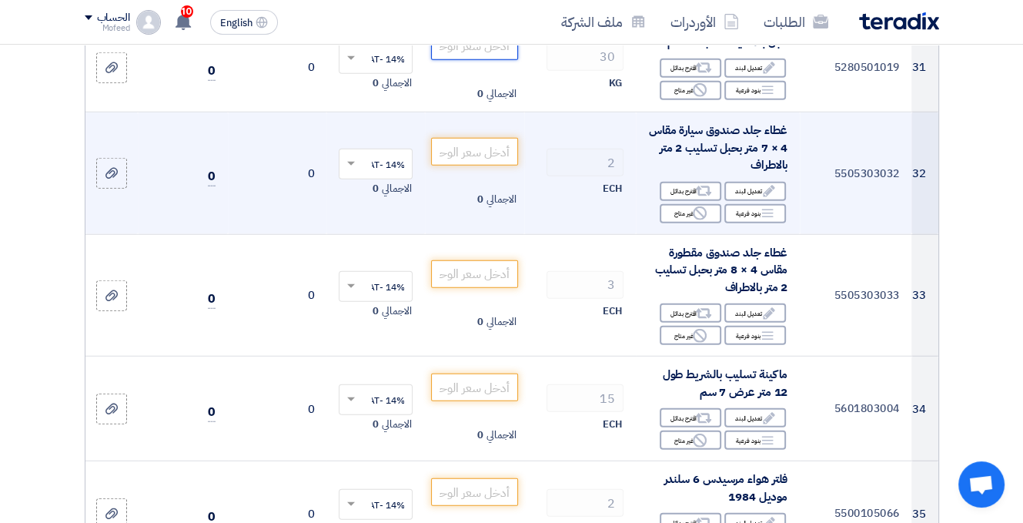
scroll to position [3696, 0]
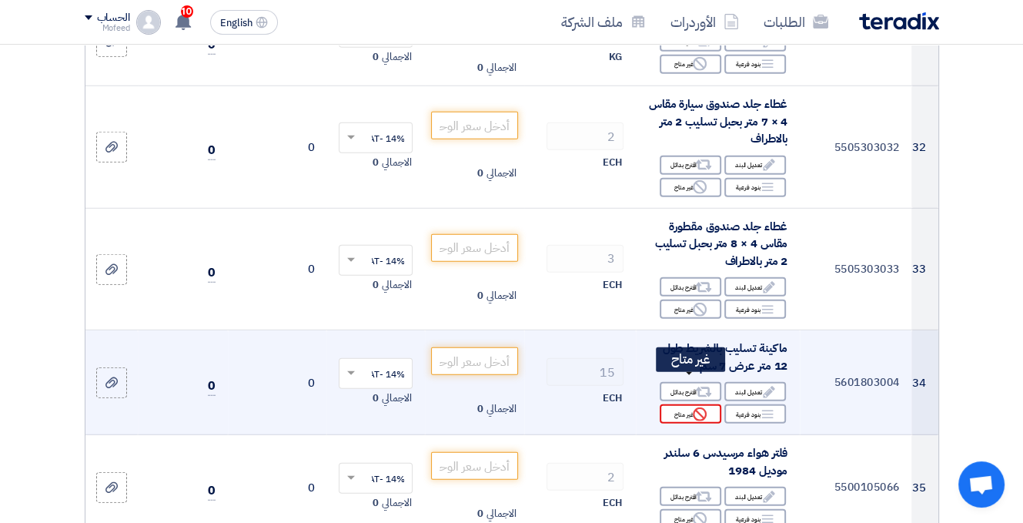
click at [692, 404] on div "Reject غير متاح" at bounding box center [691, 413] width 62 height 19
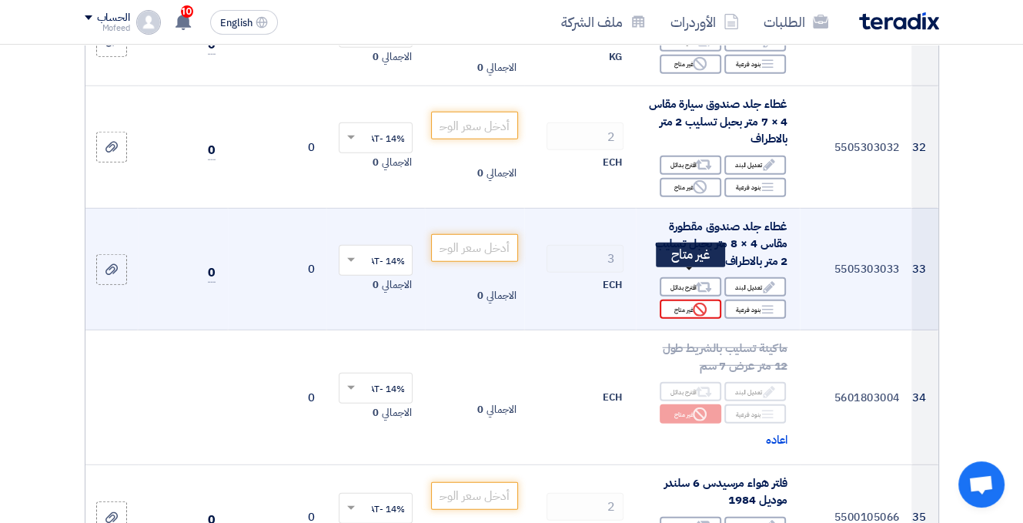
click at [693, 303] on icon "Reject" at bounding box center [700, 310] width 14 height 14
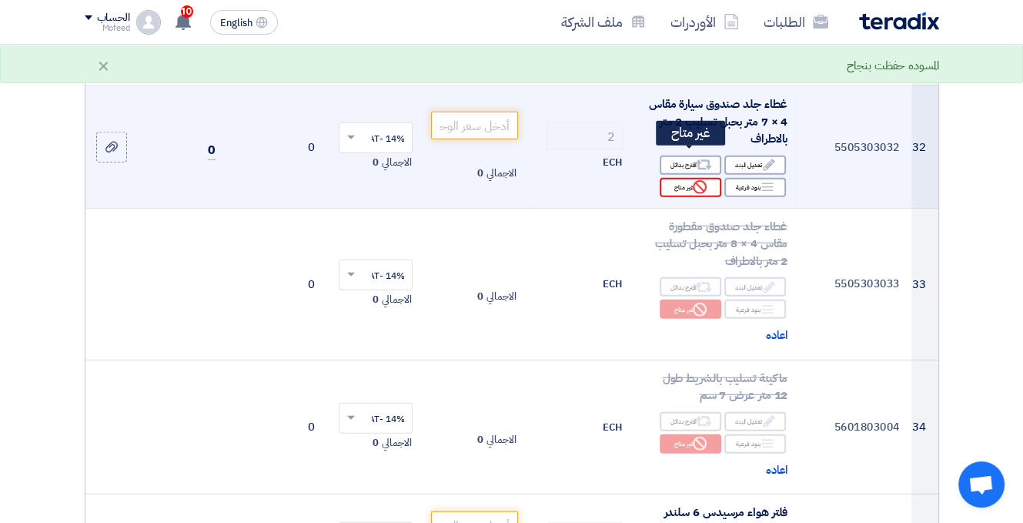
click at [670, 178] on div "Reject غير متاح" at bounding box center [691, 187] width 62 height 19
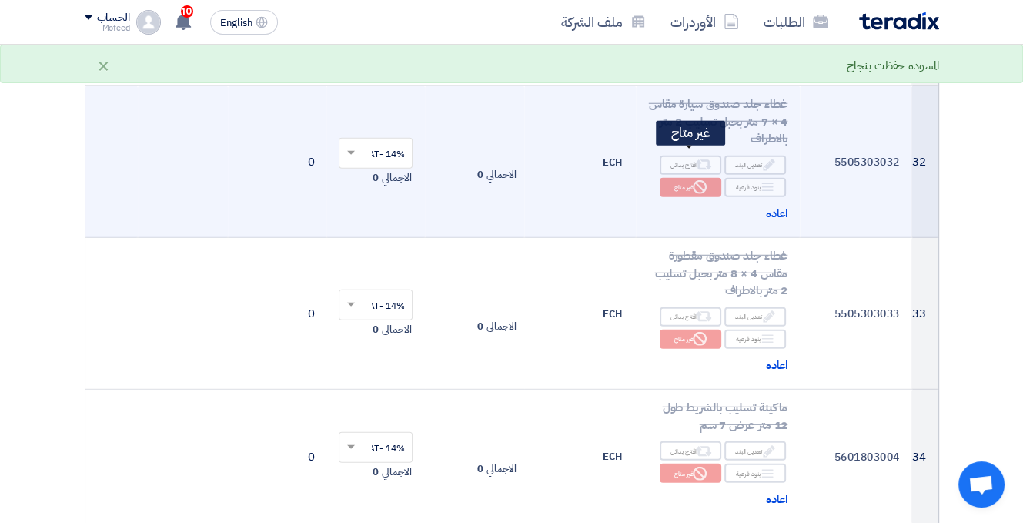
scroll to position [3542, 0]
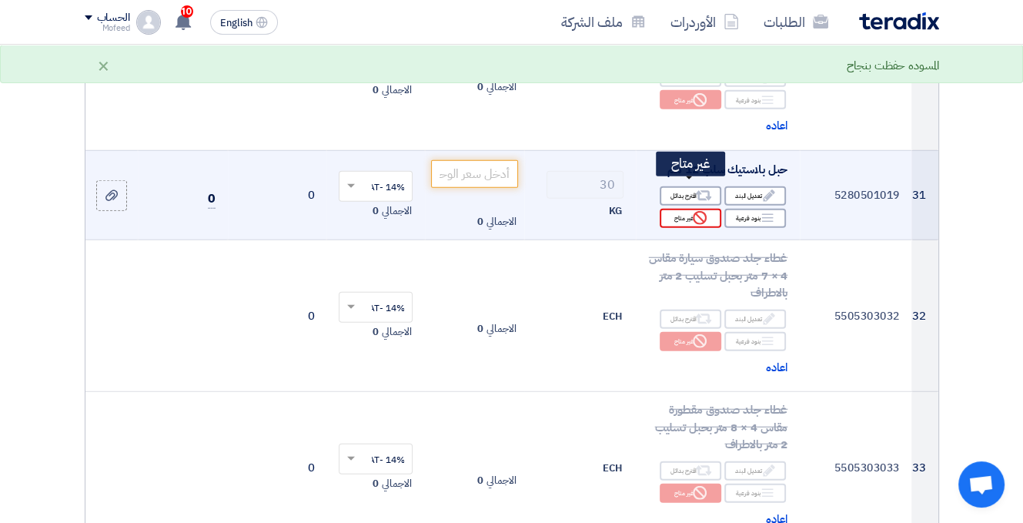
click at [685, 209] on div "Reject غير متاح" at bounding box center [691, 218] width 62 height 19
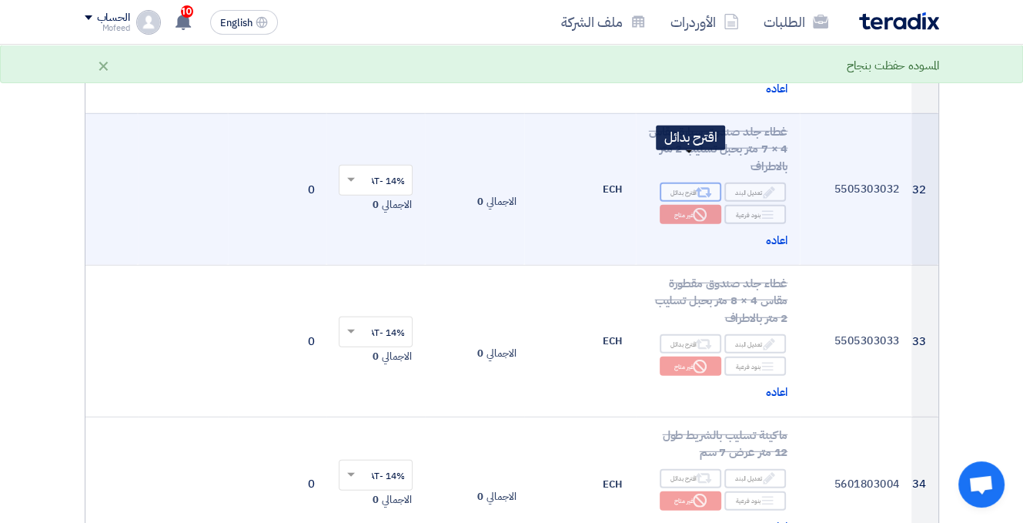
scroll to position [3927, 0]
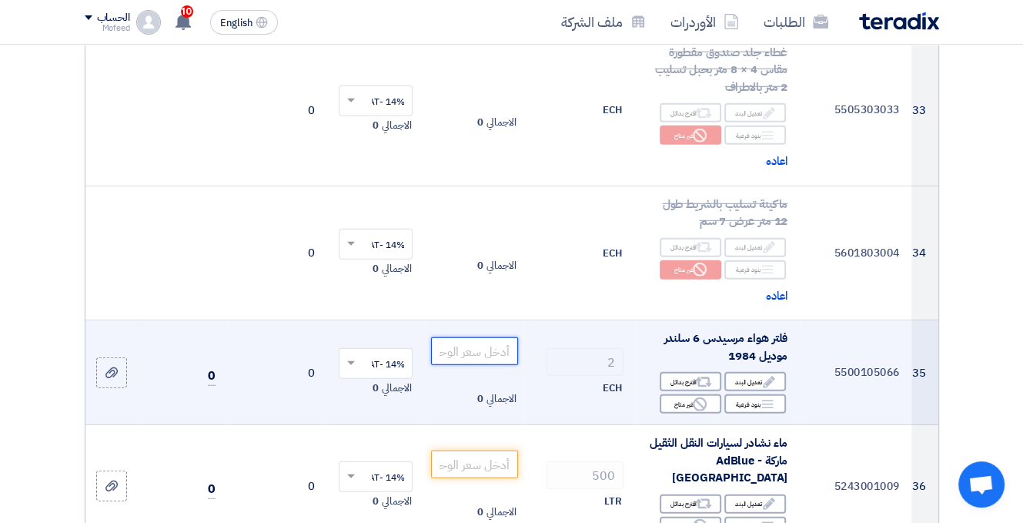
click at [483, 337] on input "number" at bounding box center [474, 351] width 86 height 28
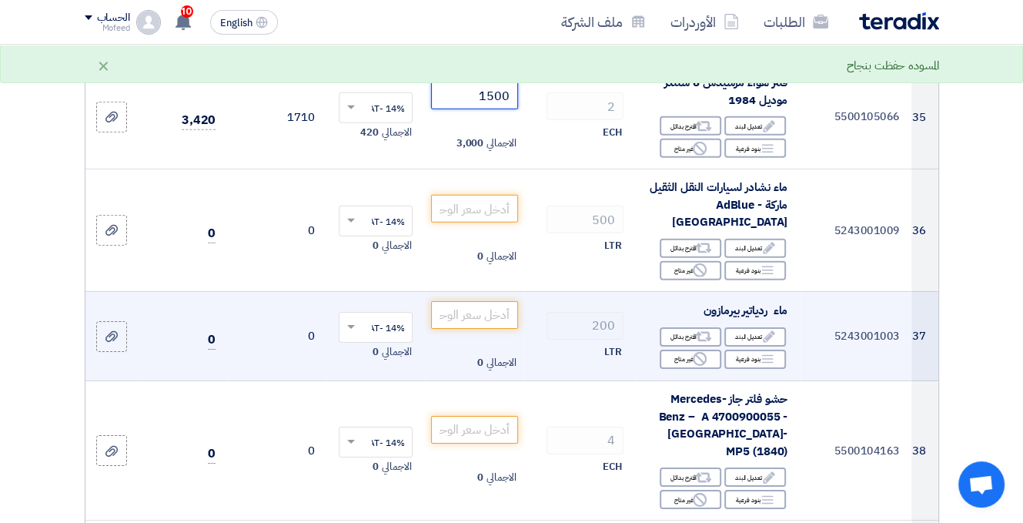
scroll to position [4159, 0]
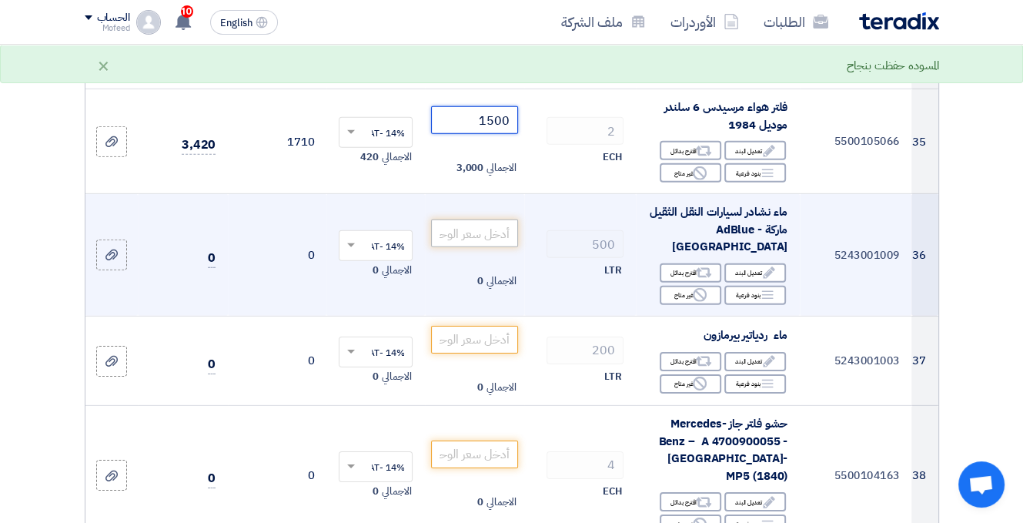
type input "1500"
click at [495, 219] on input "number" at bounding box center [474, 233] width 86 height 28
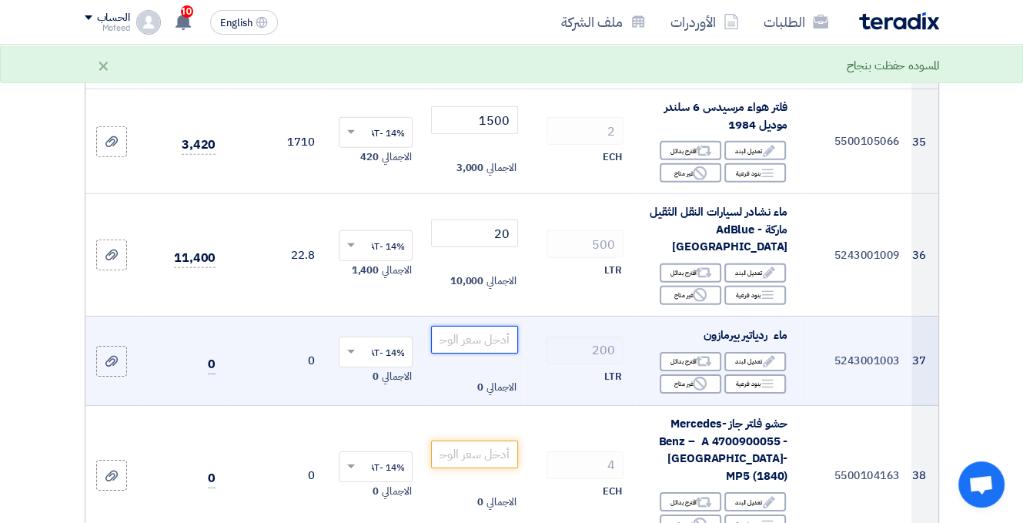
click at [496, 326] on input "number" at bounding box center [474, 340] width 86 height 28
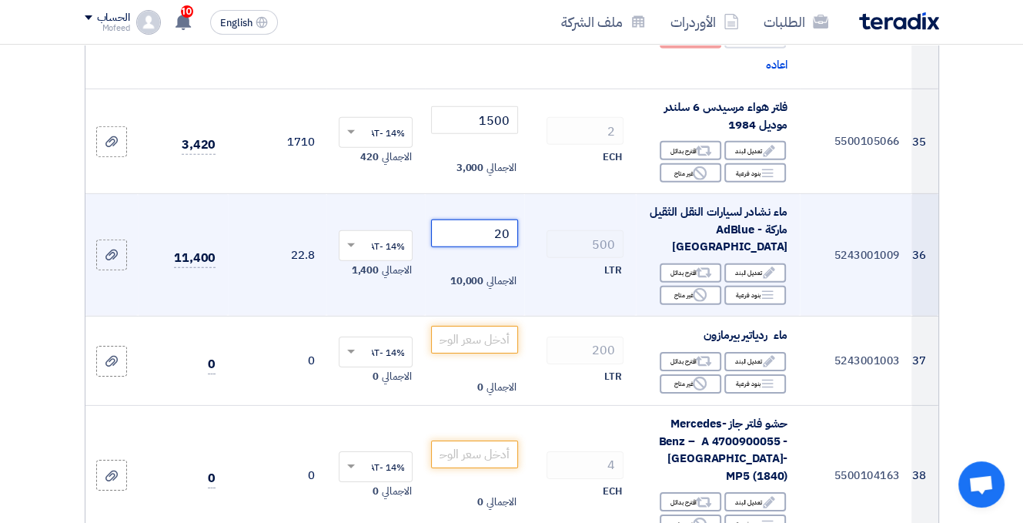
click at [480, 219] on input "20" at bounding box center [474, 233] width 86 height 28
type input "2"
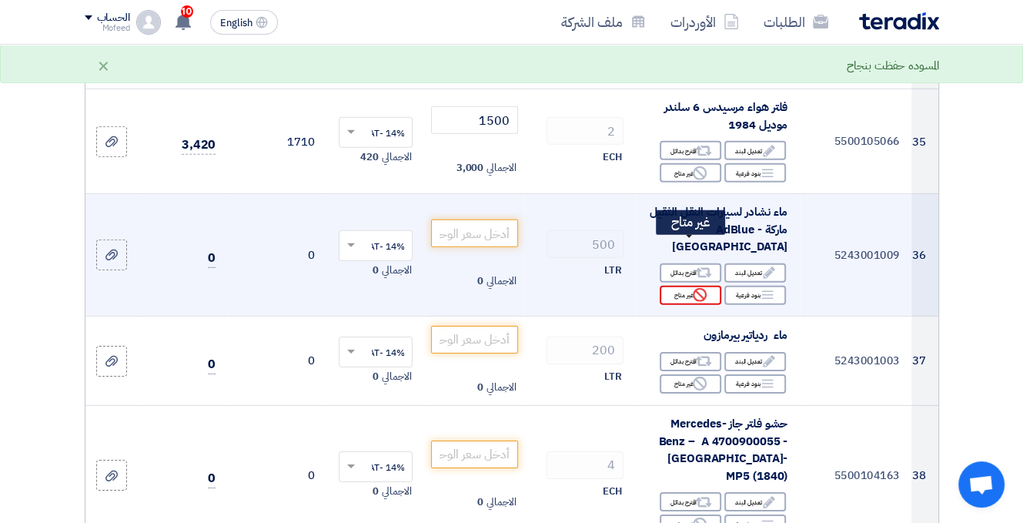
click at [681, 286] on div "Reject غير متاح" at bounding box center [691, 295] width 62 height 19
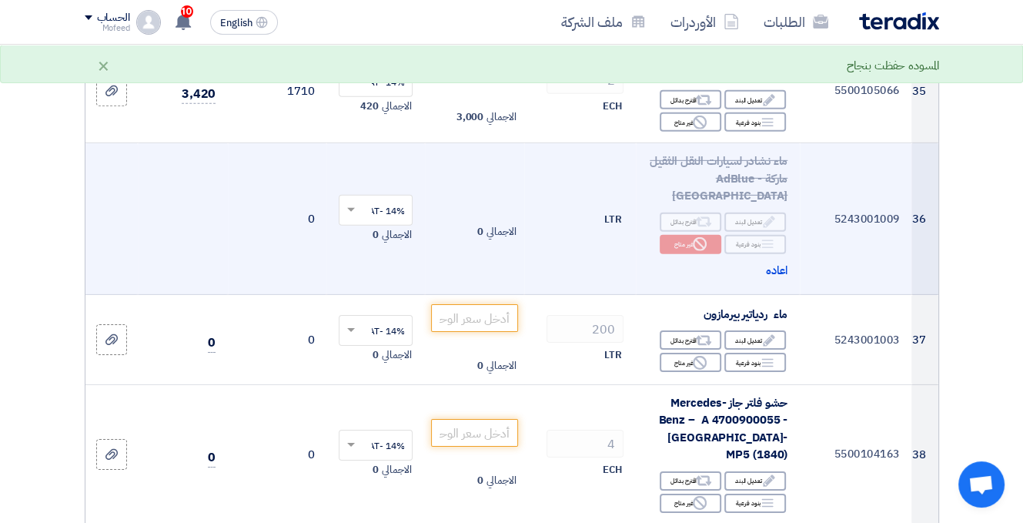
scroll to position [4236, 0]
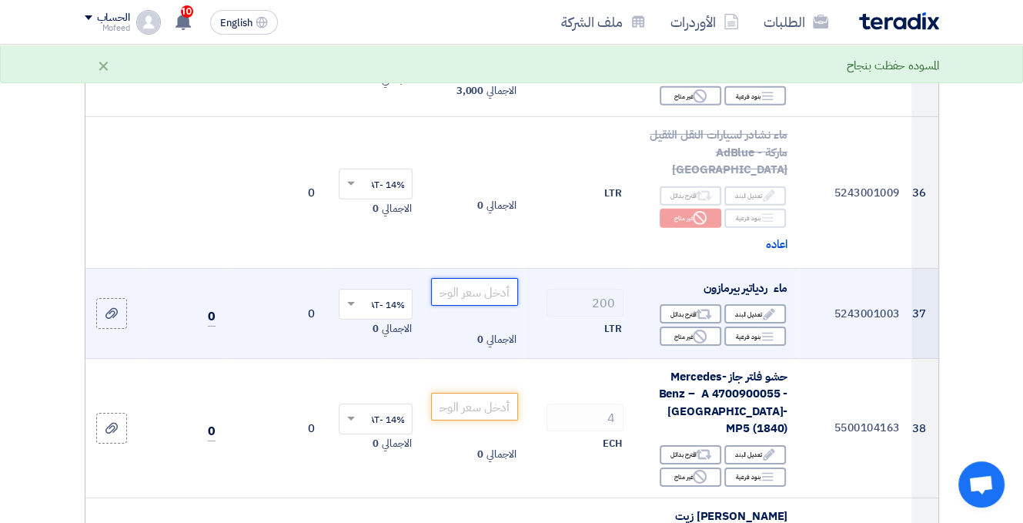
click at [485, 278] on input "number" at bounding box center [474, 292] width 86 height 28
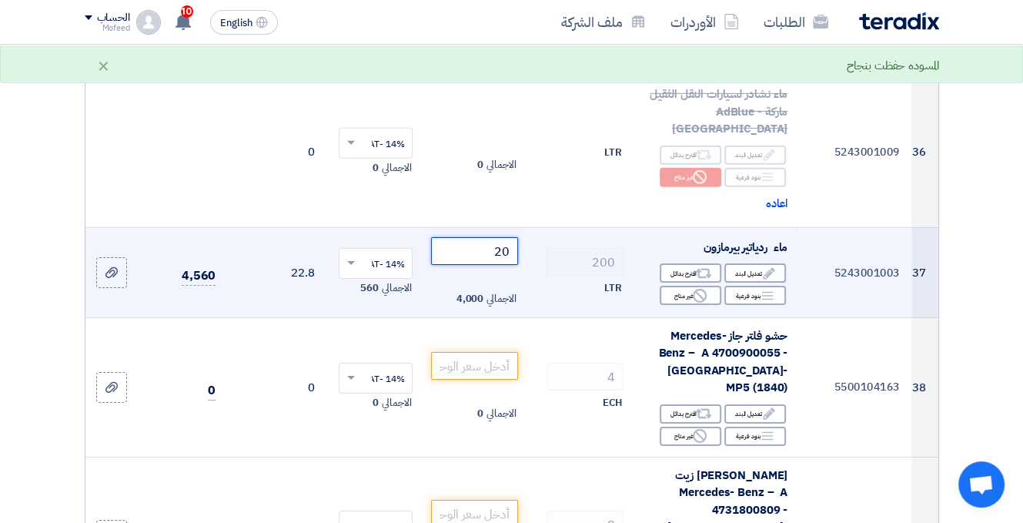
scroll to position [4313, 0]
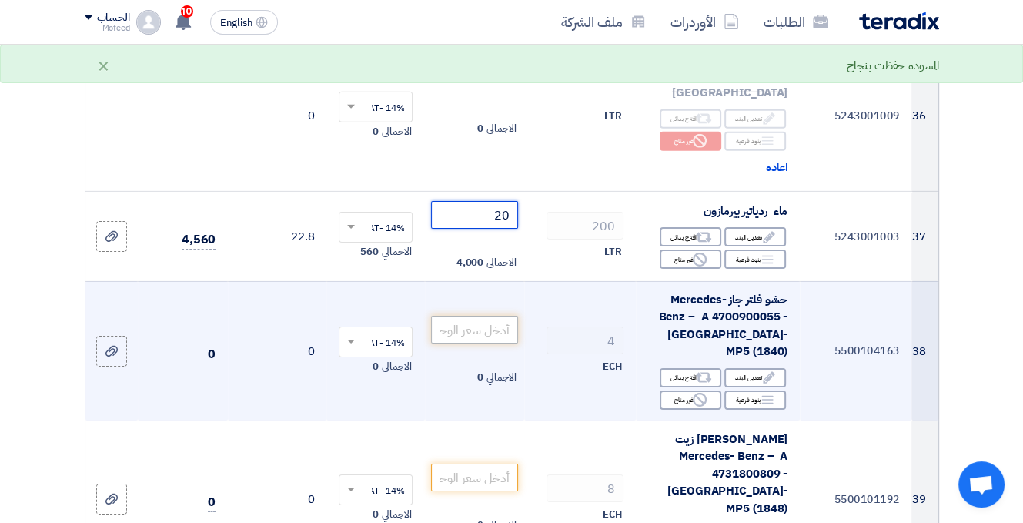
type input "20"
click at [468, 316] on input "number" at bounding box center [474, 330] width 86 height 28
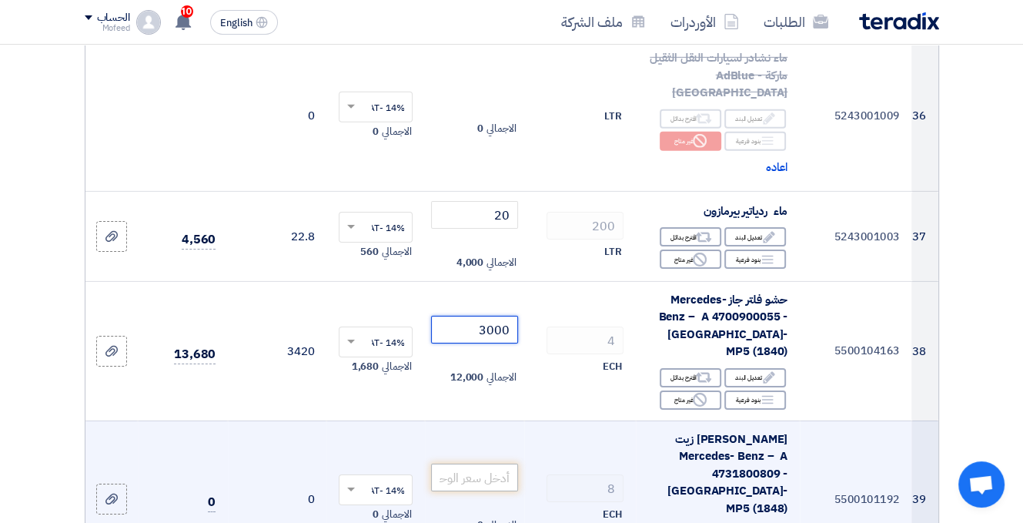
type input "3000"
click at [462, 464] on input "number" at bounding box center [474, 478] width 86 height 28
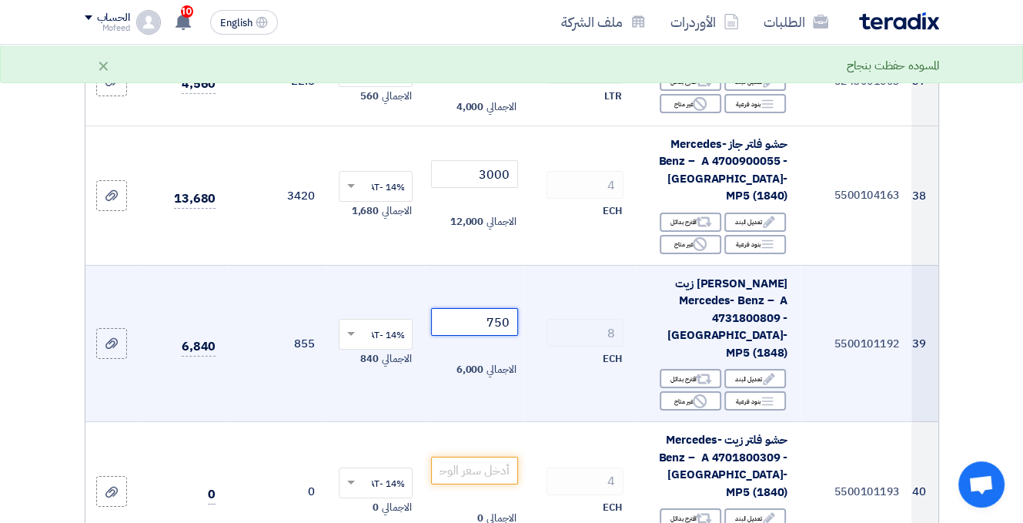
scroll to position [4544, 0]
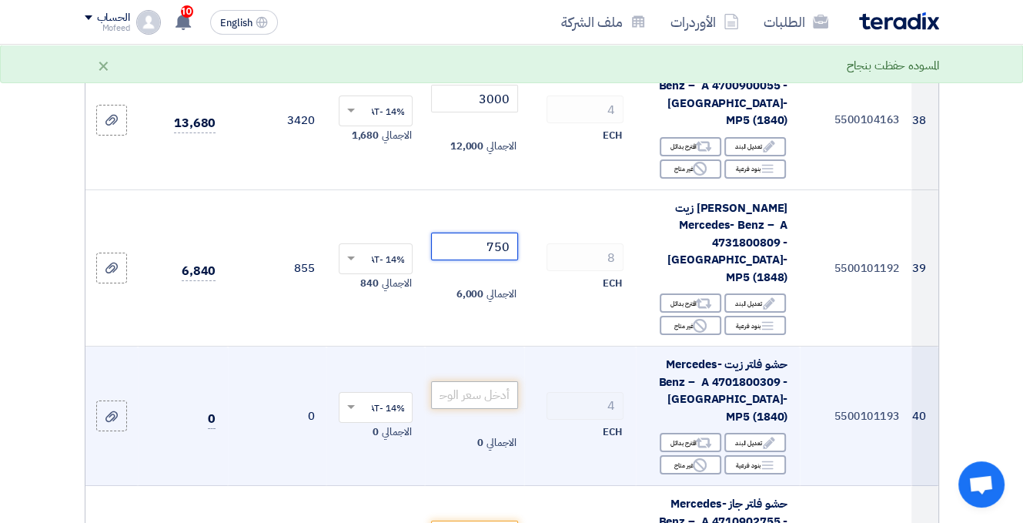
type input "750"
click at [496, 381] on input "number" at bounding box center [474, 395] width 86 height 28
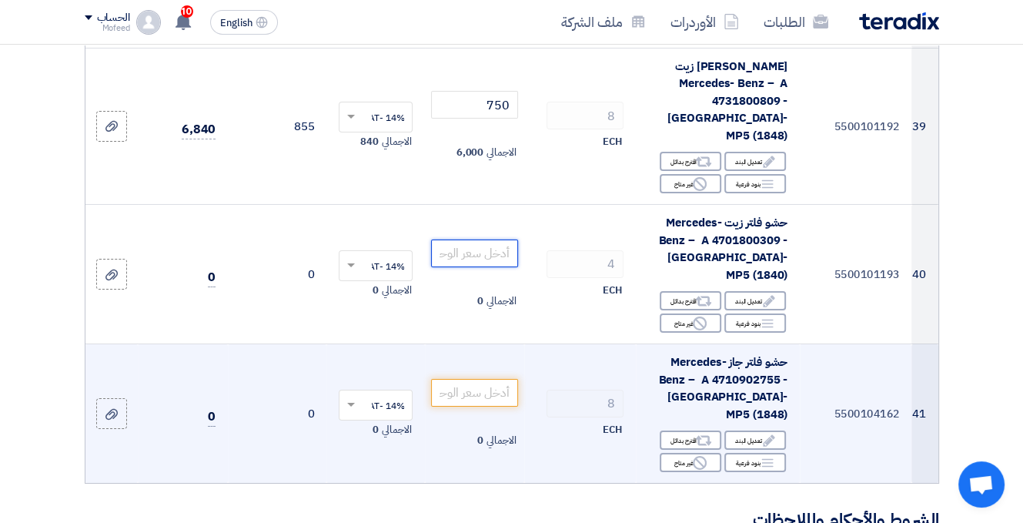
scroll to position [4698, 0]
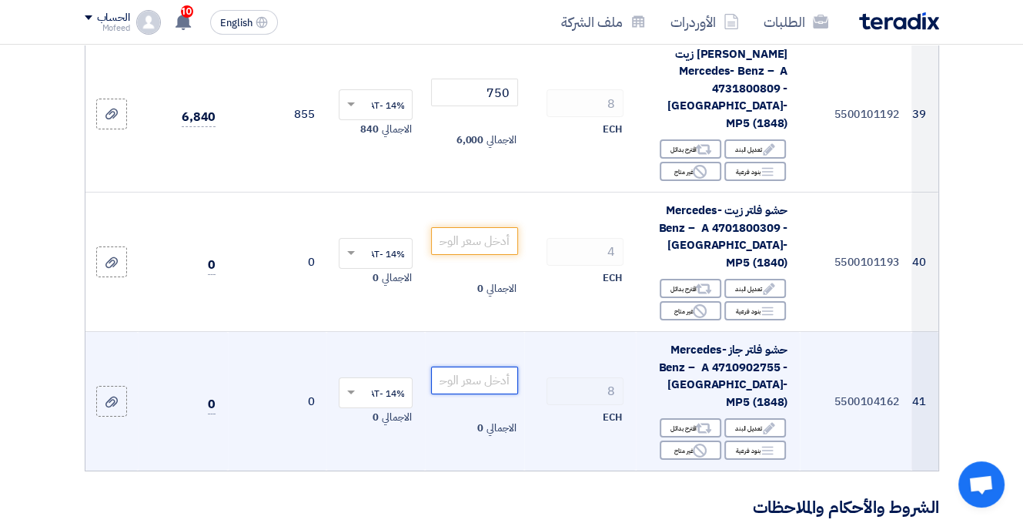
click at [488, 367] on input "number" at bounding box center [474, 381] width 86 height 28
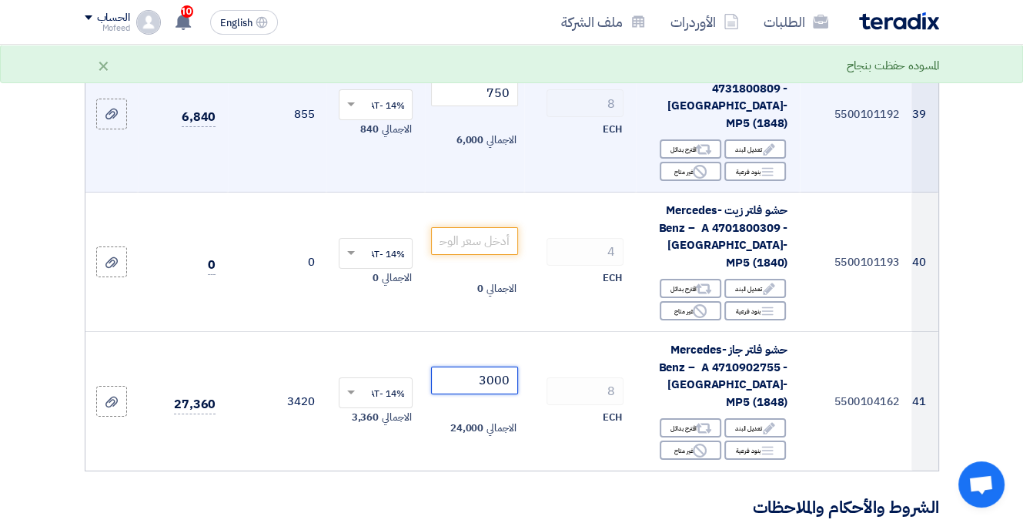
scroll to position [4544, 0]
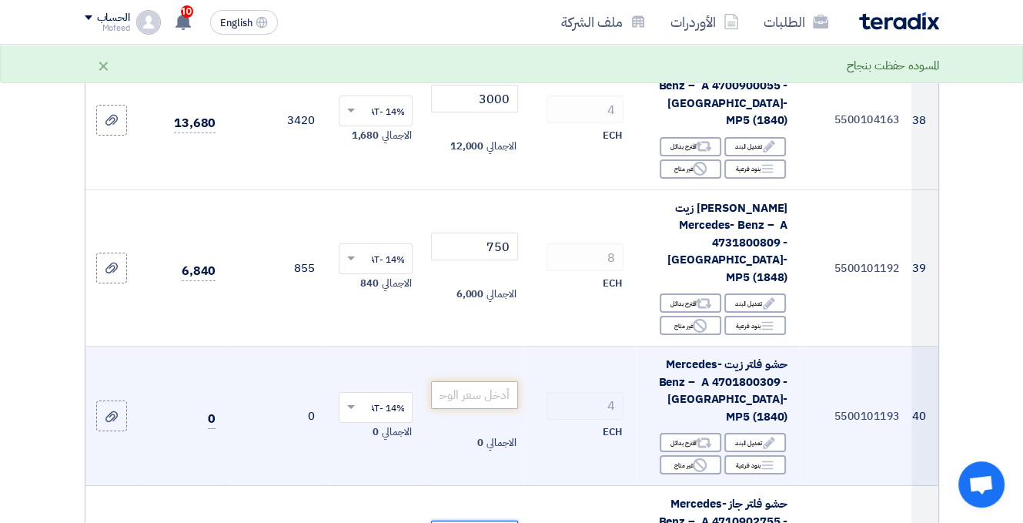
type input "3000"
click at [462, 381] on input "number" at bounding box center [474, 395] width 86 height 28
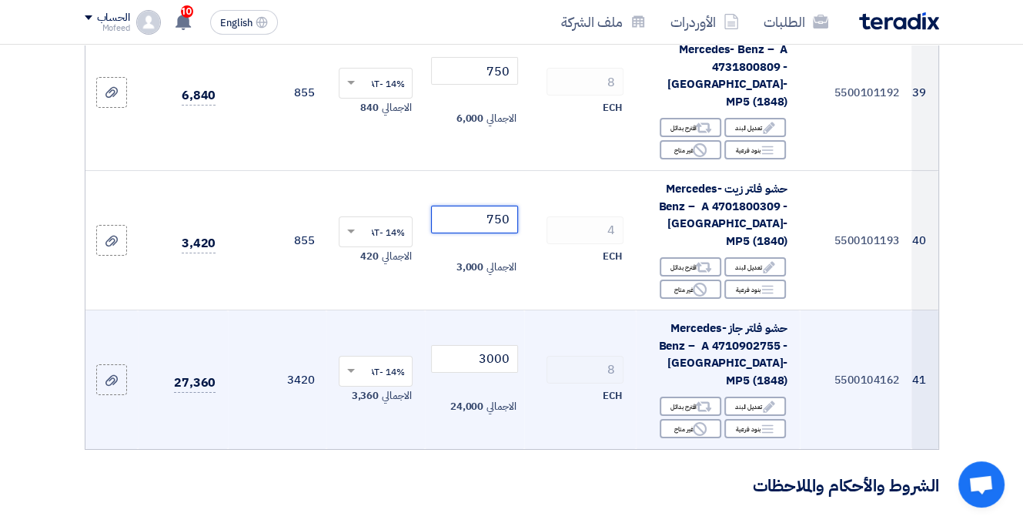
scroll to position [4698, 0]
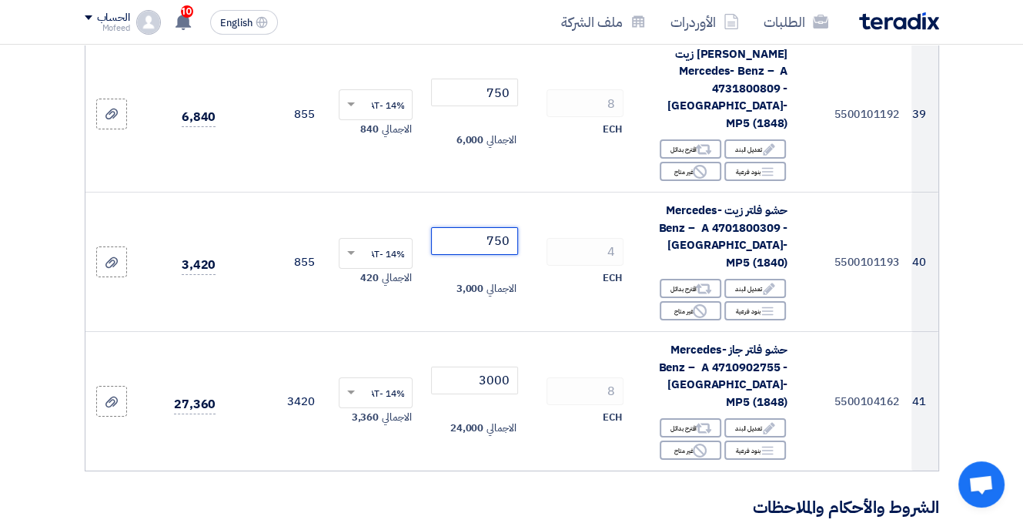
type input "750"
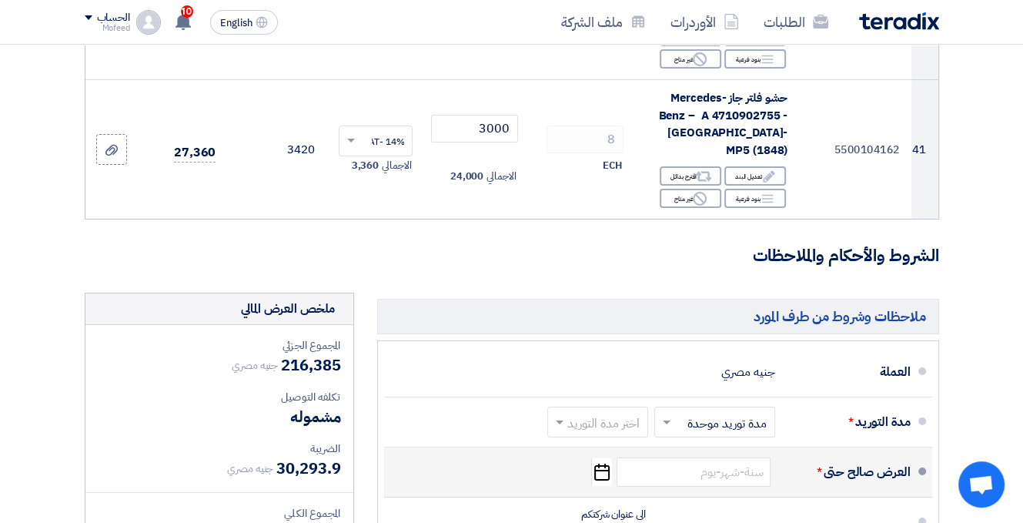
scroll to position [5083, 0]
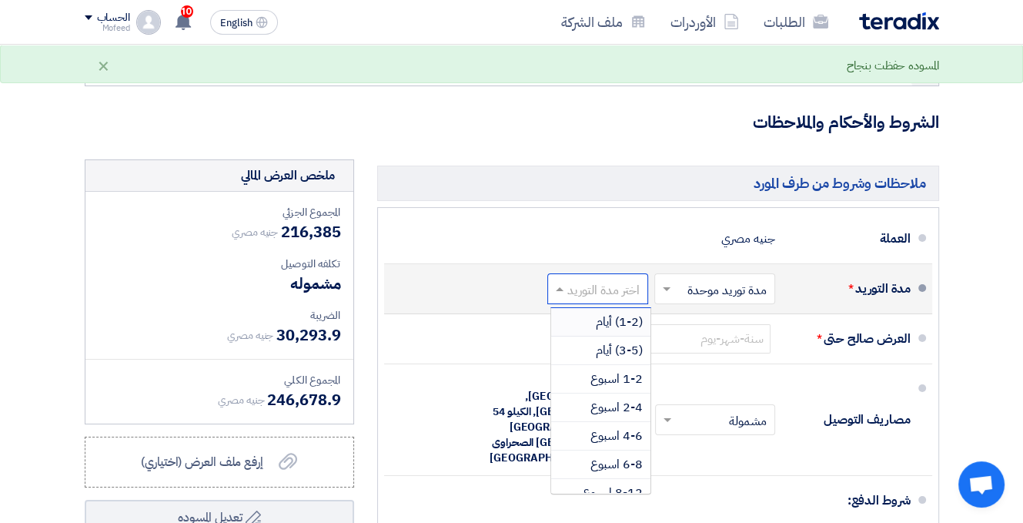
click at [621, 279] on input "text" at bounding box center [594, 290] width 93 height 22
click at [637, 370] on span "1-2 اسبوع" at bounding box center [617, 379] width 52 height 18
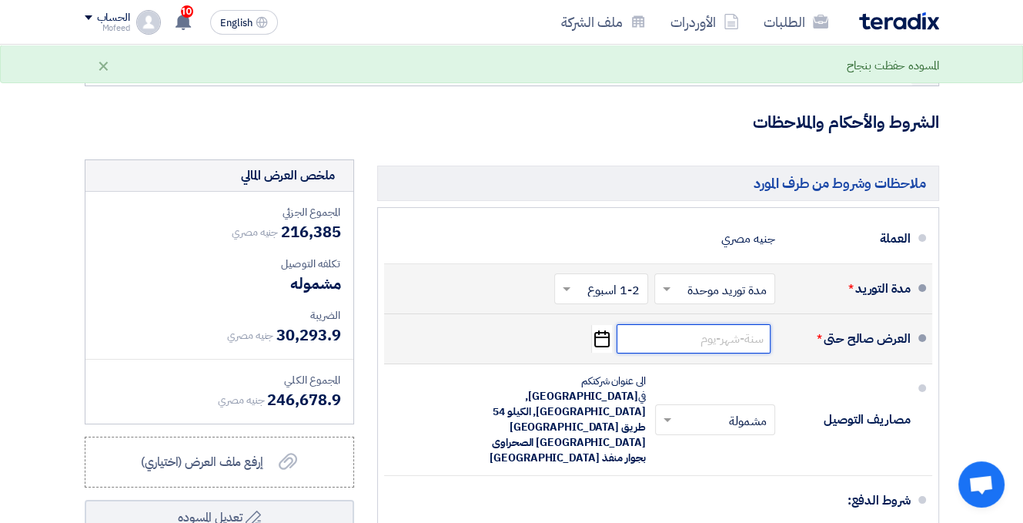
click at [715, 324] on input at bounding box center [694, 338] width 154 height 29
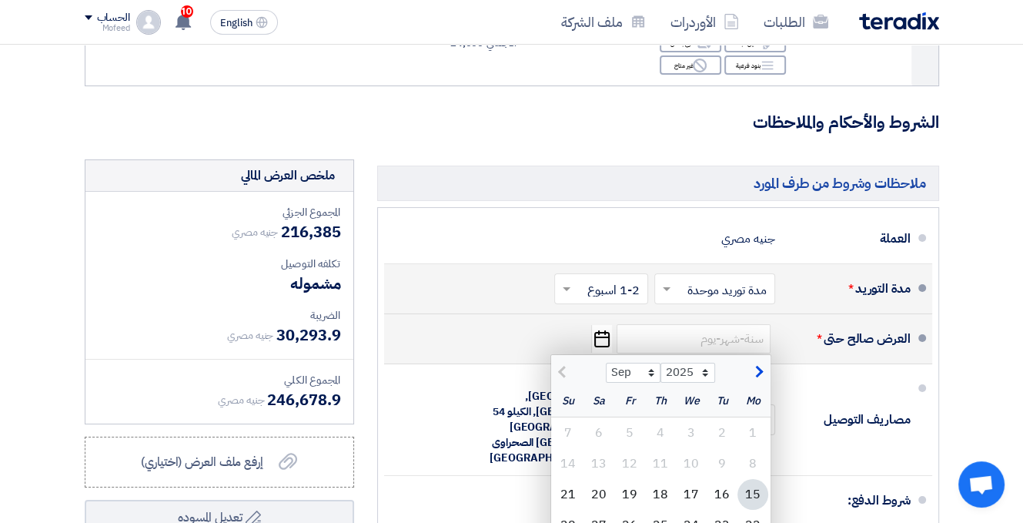
type input "[DATE]"
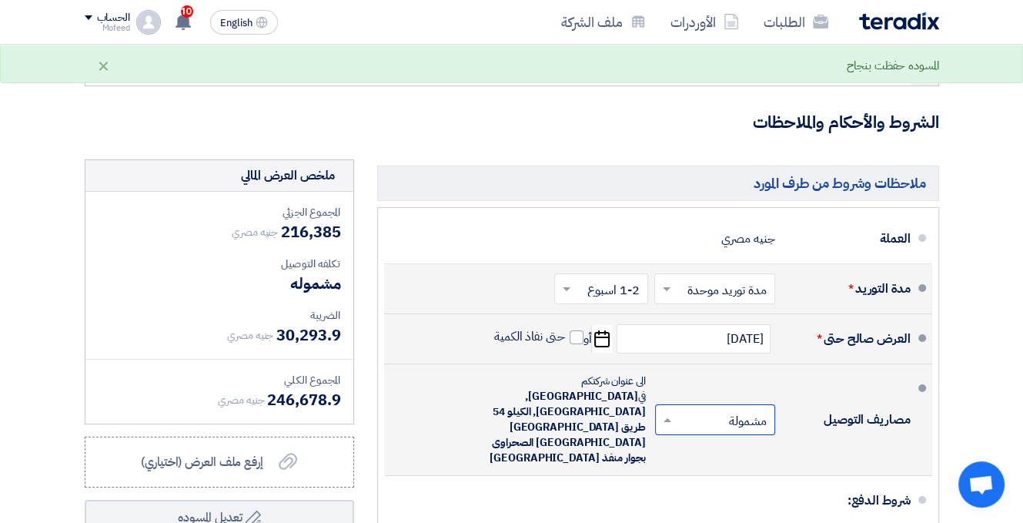
click at [745, 410] on input "text" at bounding box center [712, 421] width 112 height 22
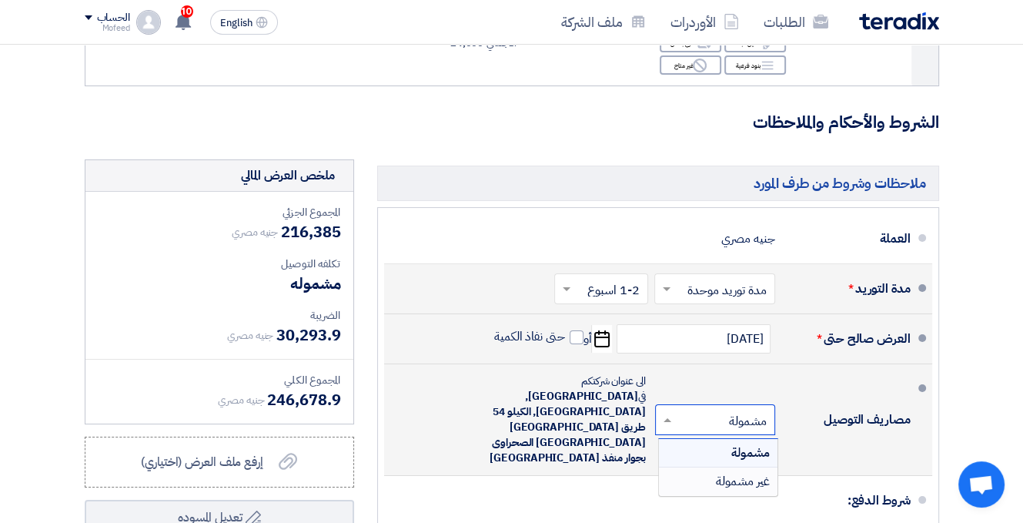
click at [704, 467] on div "غير مشمولة" at bounding box center [718, 481] width 119 height 28
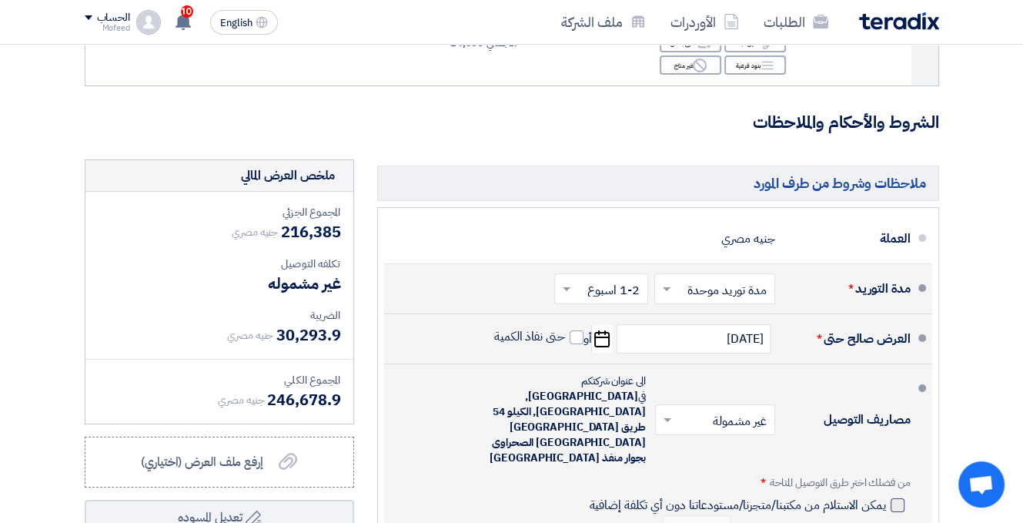
click at [889, 497] on label "يمكن الاستلام من مكتبنا/متجرنا/مستودعاتنا دون أي تكلفة إضافية" at bounding box center [746, 504] width 315 height 15
click at [886, 497] on input "يمكن الاستلام من مكتبنا/متجرنا/مستودعاتنا دون أي تكلفة إضافية" at bounding box center [736, 511] width 300 height 29
checkbox input "true"
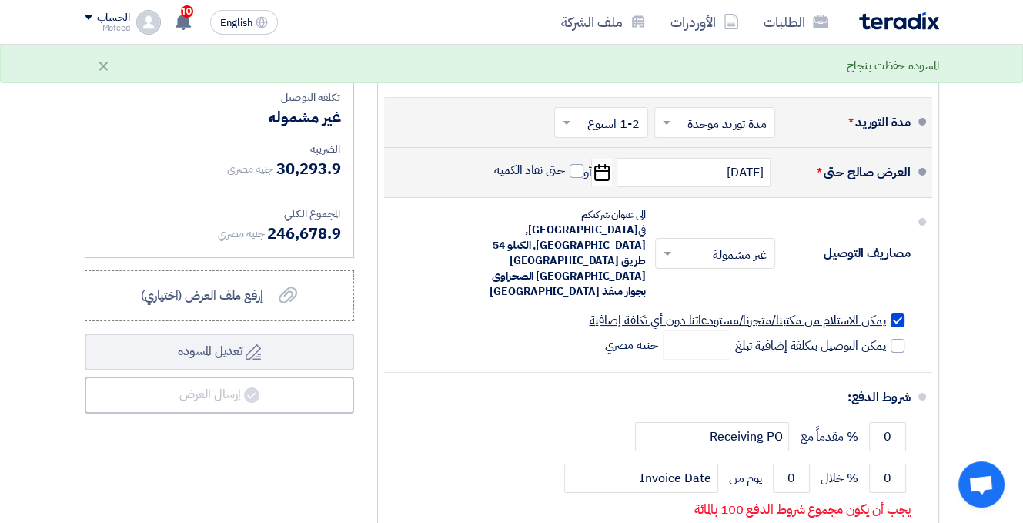
scroll to position [5160, 0]
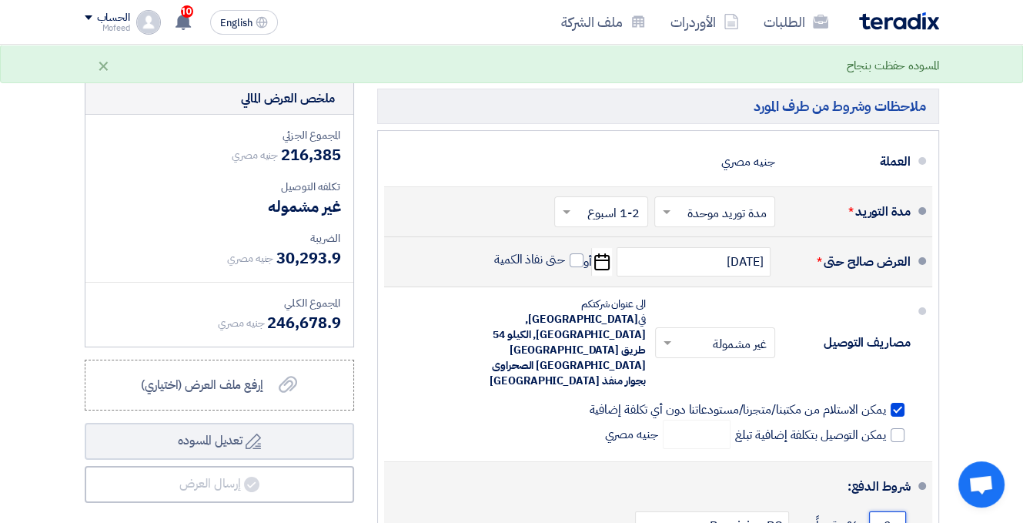
click at [886, 511] on input "0" at bounding box center [887, 525] width 37 height 29
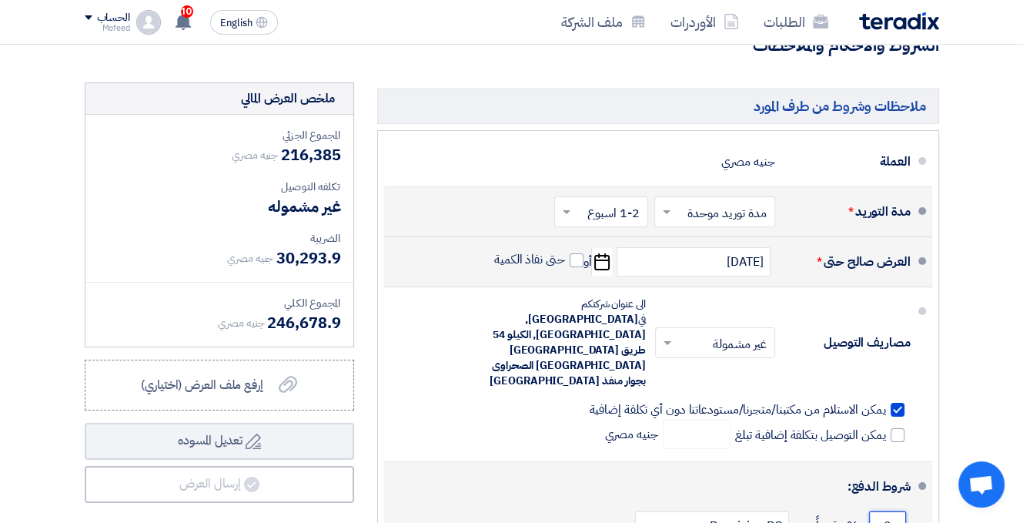
click at [886, 511] on input "0" at bounding box center [887, 525] width 37 height 29
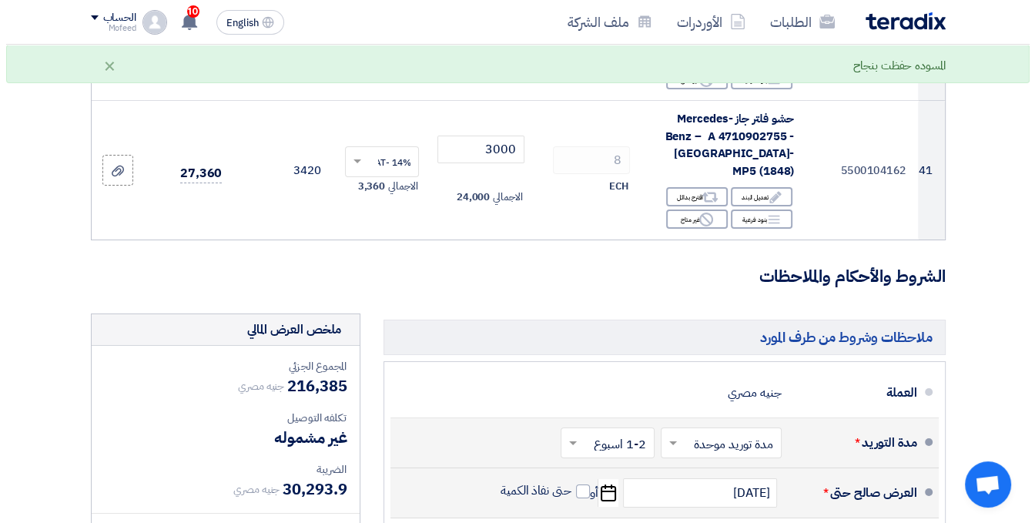
scroll to position [5083, 0]
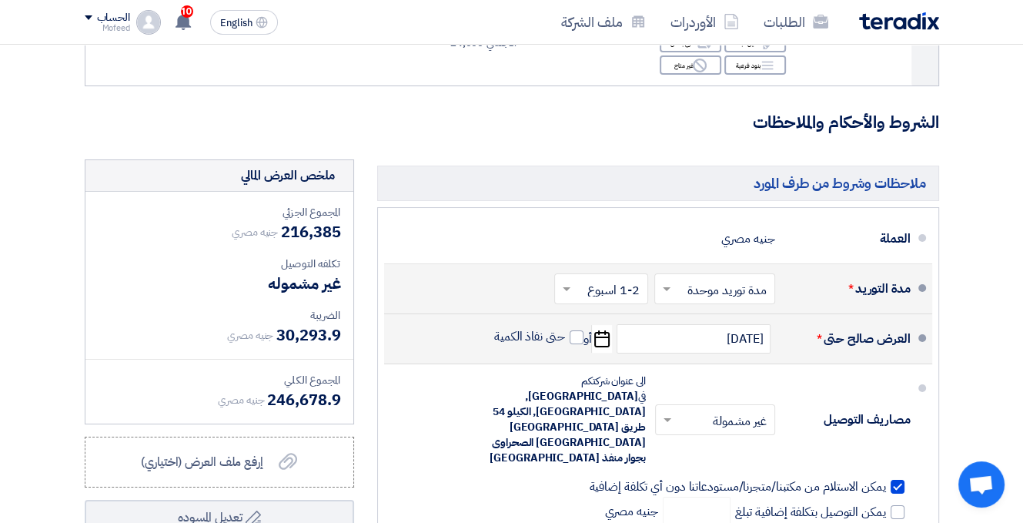
type input "100"
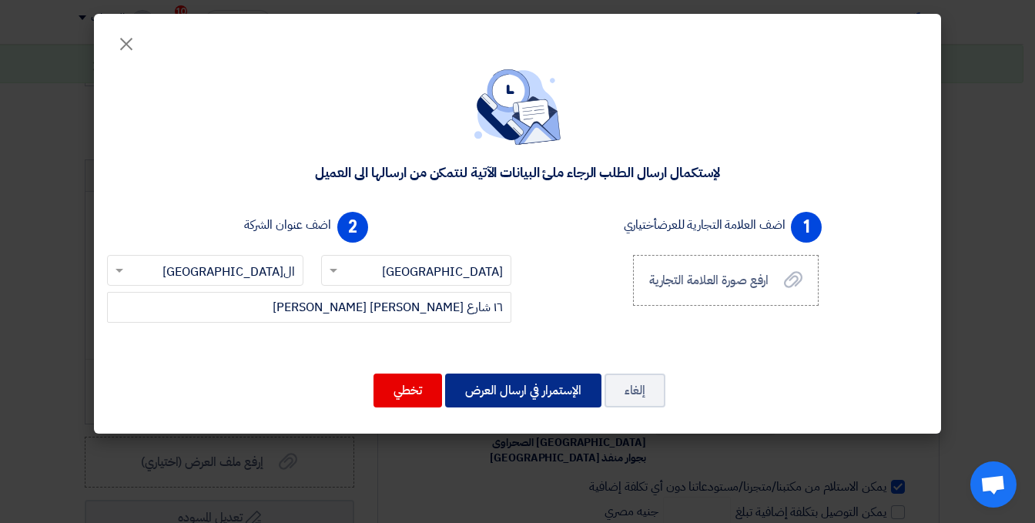
click at [507, 390] on button "الإستمرار في ارسال العرض" at bounding box center [523, 390] width 156 height 34
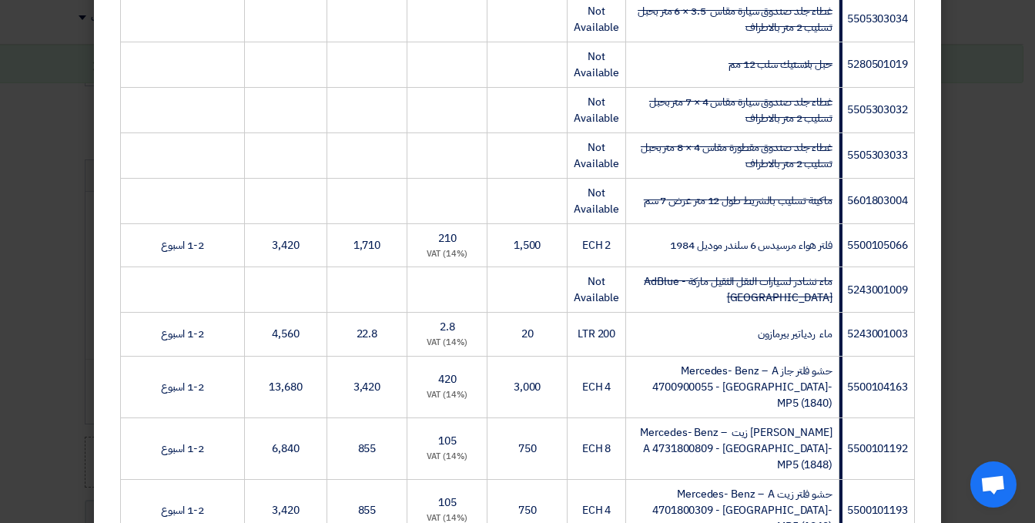
scroll to position [1938, 0]
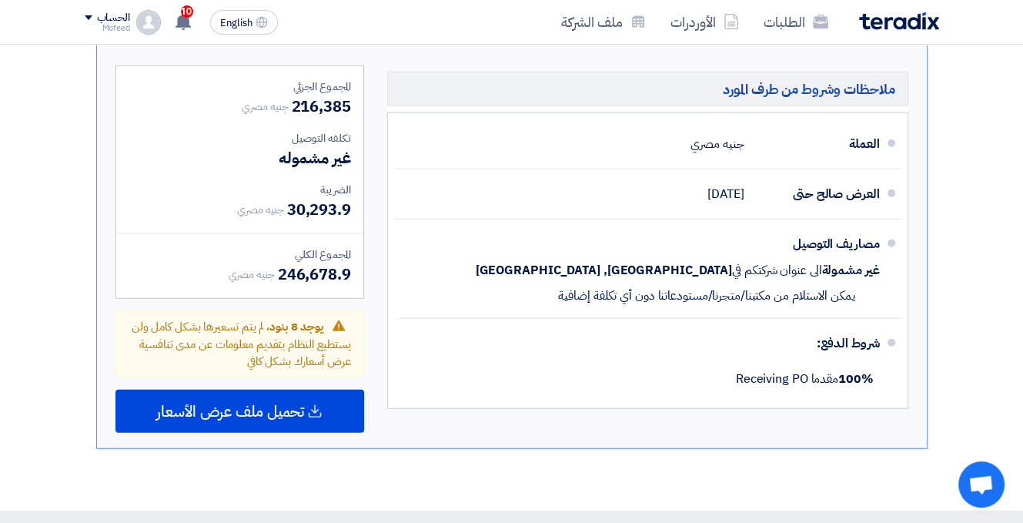
scroll to position [3596, 0]
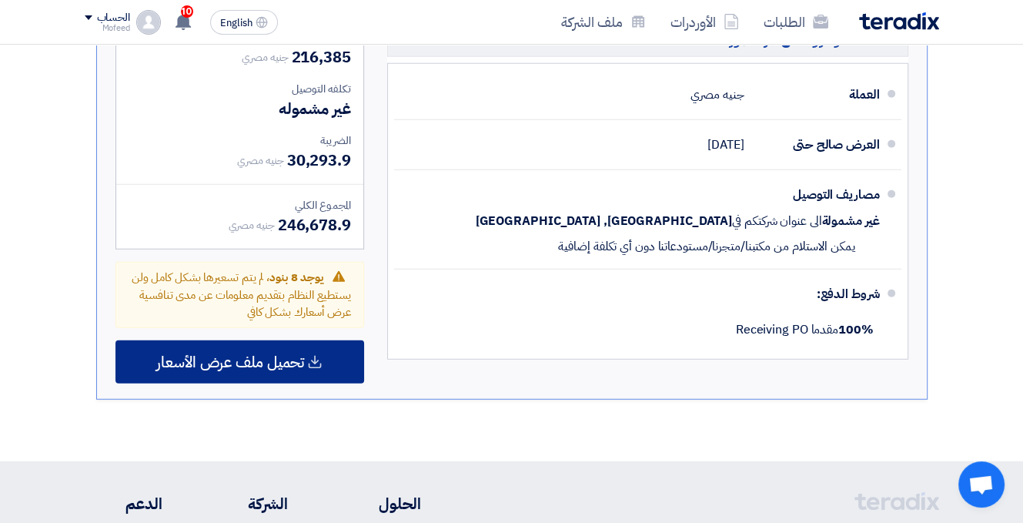
click at [290, 355] on span "تحميل ملف عرض الأسعار" at bounding box center [230, 362] width 148 height 14
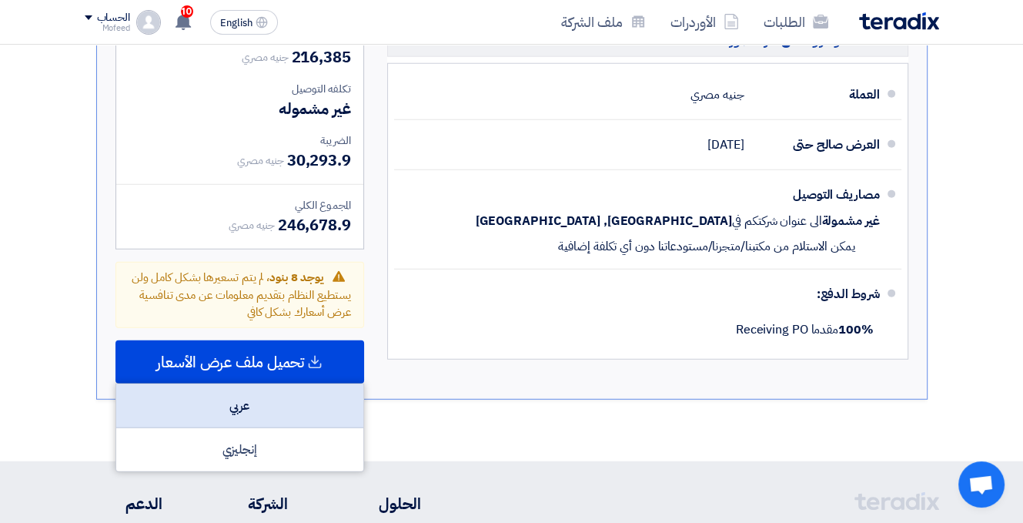
click at [293, 384] on div "عربي" at bounding box center [239, 406] width 247 height 44
